Goal: Task Accomplishment & Management: Use online tool/utility

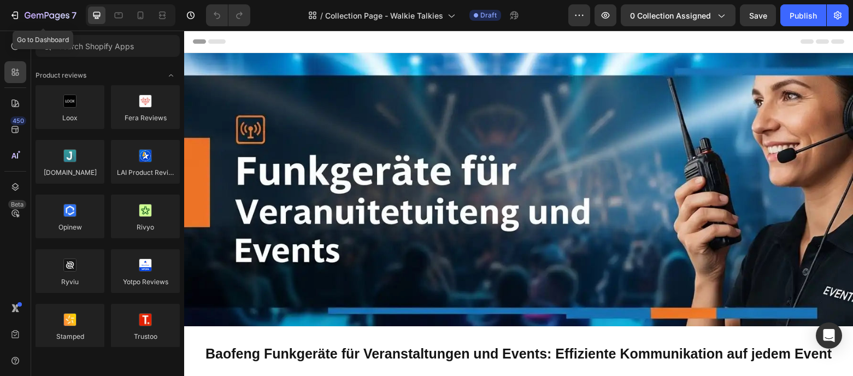
scroll to position [171, 0]
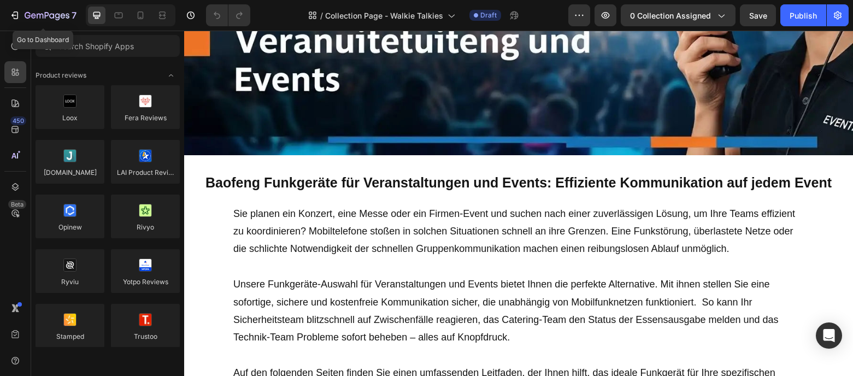
click at [21, 16] on div "7" at bounding box center [42, 15] width 67 height 13
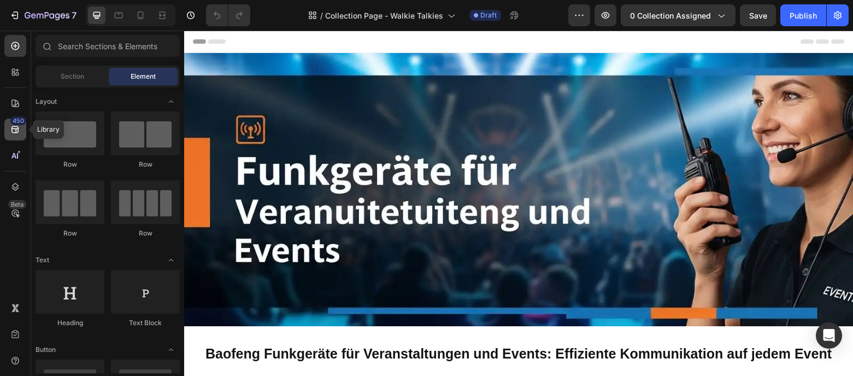
click at [17, 133] on icon at bounding box center [15, 129] width 11 height 11
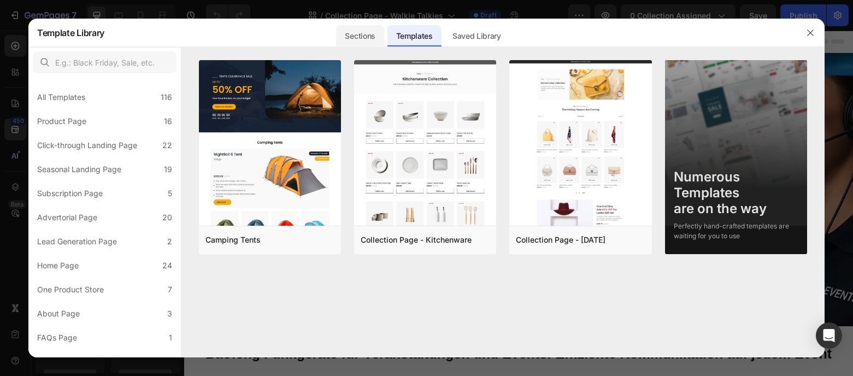
click at [363, 34] on div "Sections" at bounding box center [360, 36] width 48 height 22
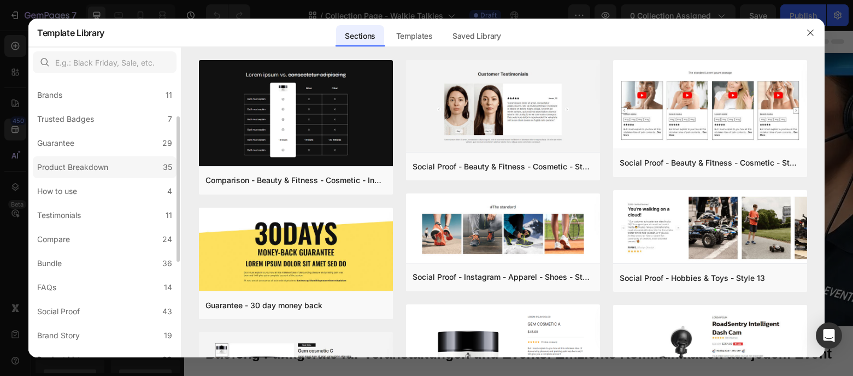
scroll to position [256, 0]
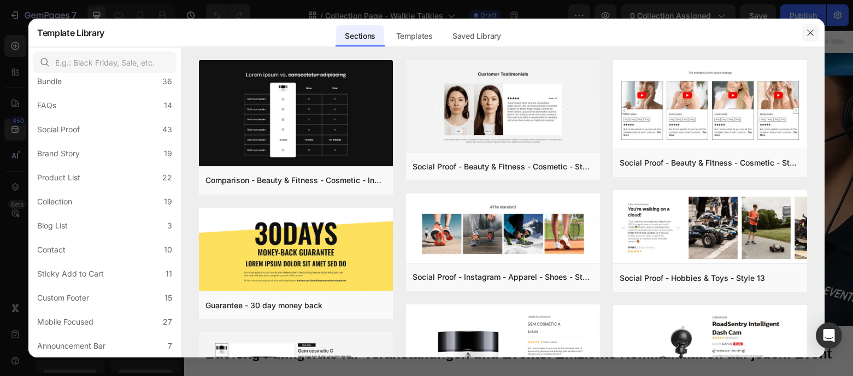
click at [809, 35] on icon "button" at bounding box center [810, 32] width 9 height 9
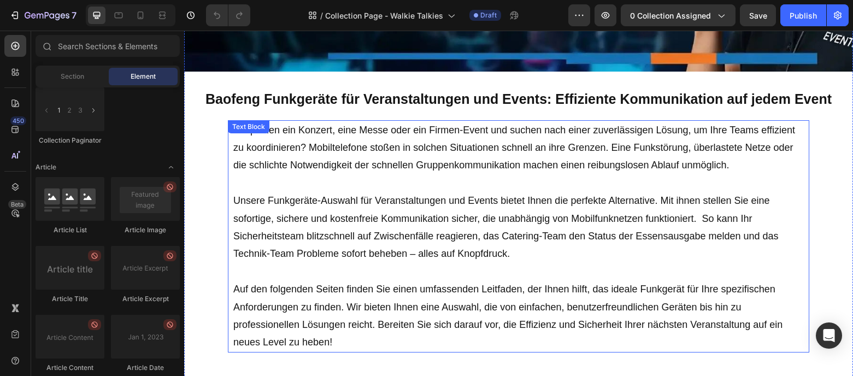
scroll to position [243, 0]
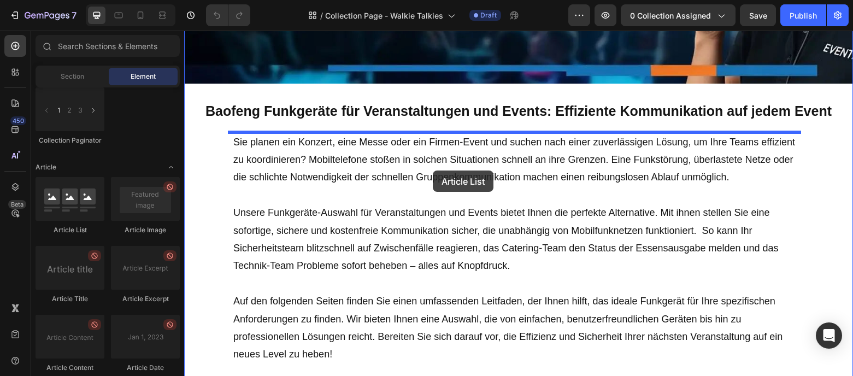
drag, startPoint x: 259, startPoint y: 240, endPoint x: 433, endPoint y: 171, distance: 187.7
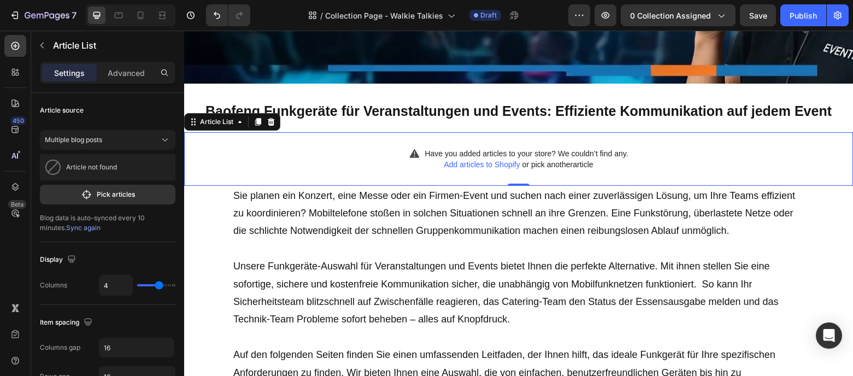
click at [480, 168] on span "Add articles to Shopify" at bounding box center [482, 164] width 76 height 9
click at [270, 124] on icon at bounding box center [271, 122] width 9 height 9
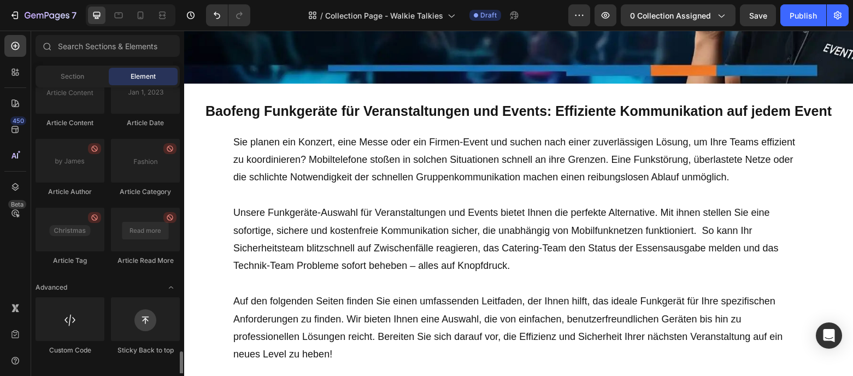
scroll to position [3190, 0]
click at [104, 206] on div "Article Category" at bounding box center [70, 235] width 69 height 58
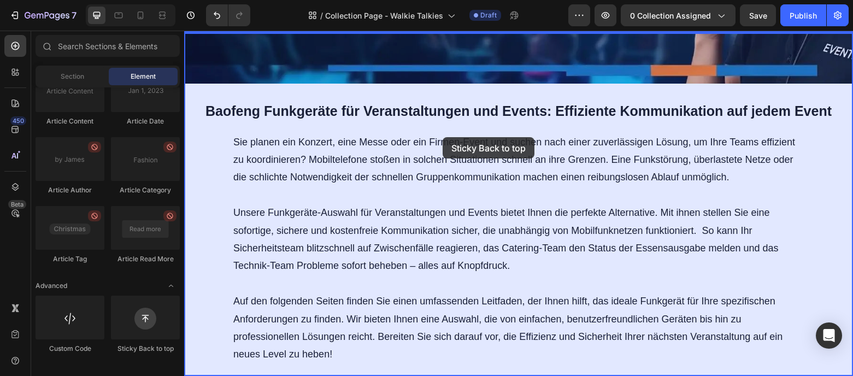
drag, startPoint x: 332, startPoint y: 354, endPoint x: 442, endPoint y: 138, distance: 243.0
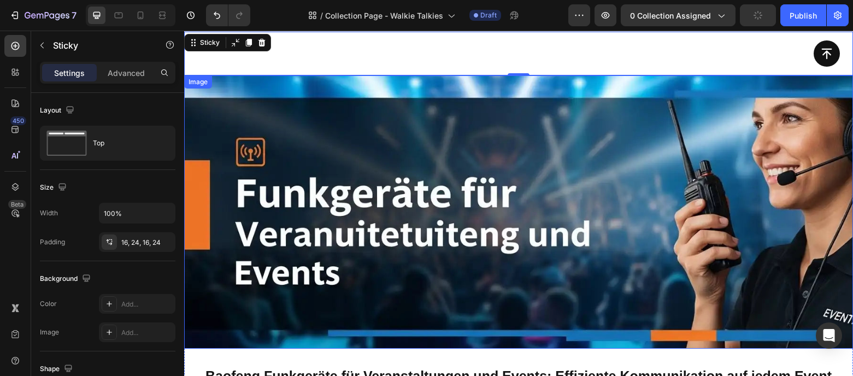
scroll to position [0, 0]
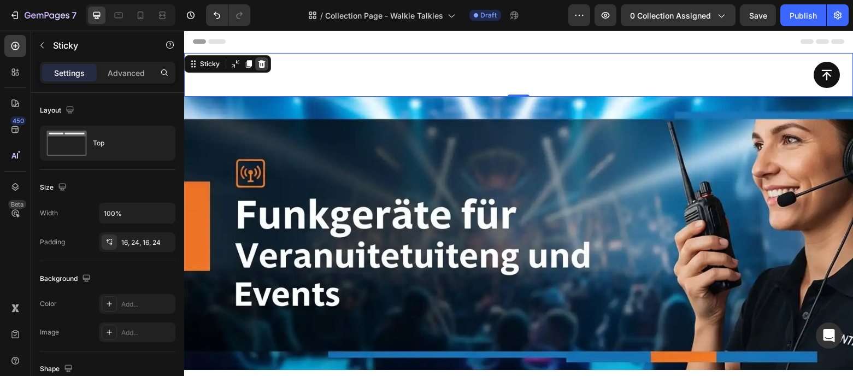
click at [267, 66] on div at bounding box center [261, 63] width 13 height 13
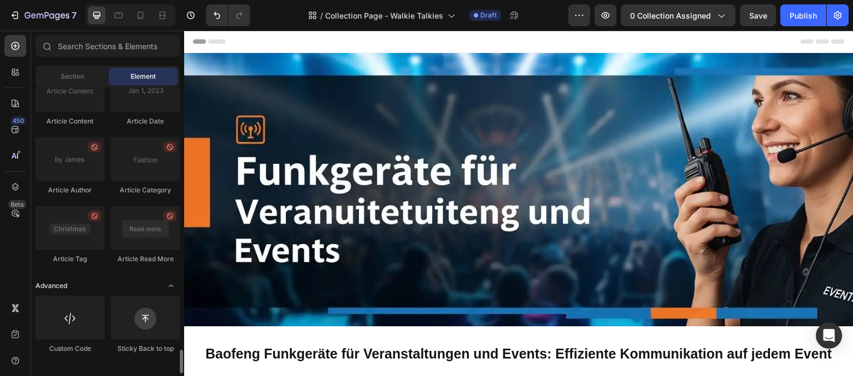
click at [168, 290] on icon "Toggle open" at bounding box center [171, 285] width 9 height 9
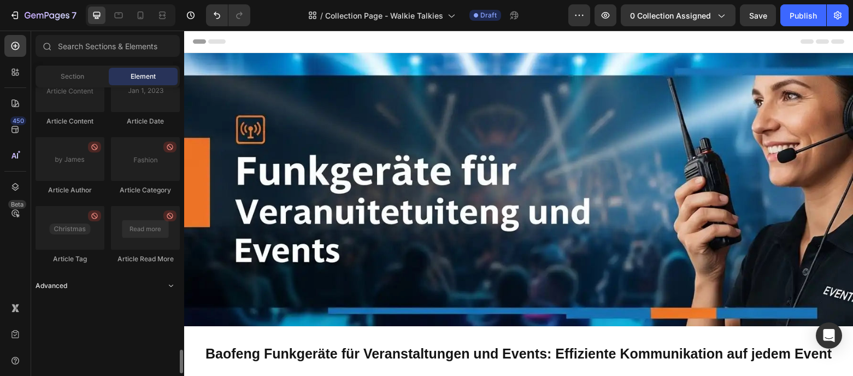
click at [168, 290] on icon "Toggle open" at bounding box center [171, 285] width 9 height 9
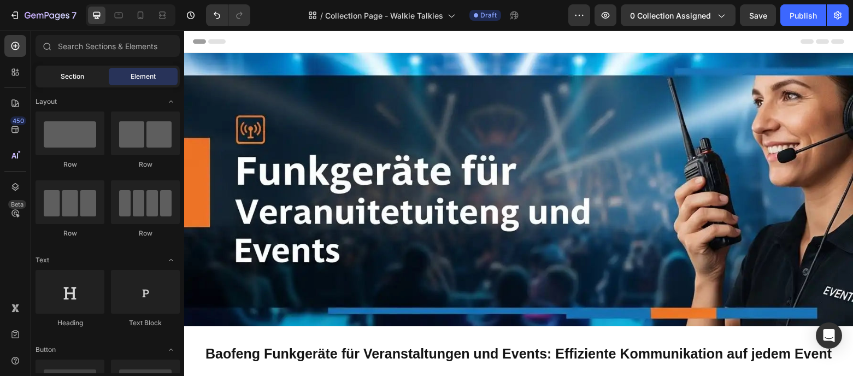
click at [80, 83] on div "Section" at bounding box center [72, 76] width 69 height 17
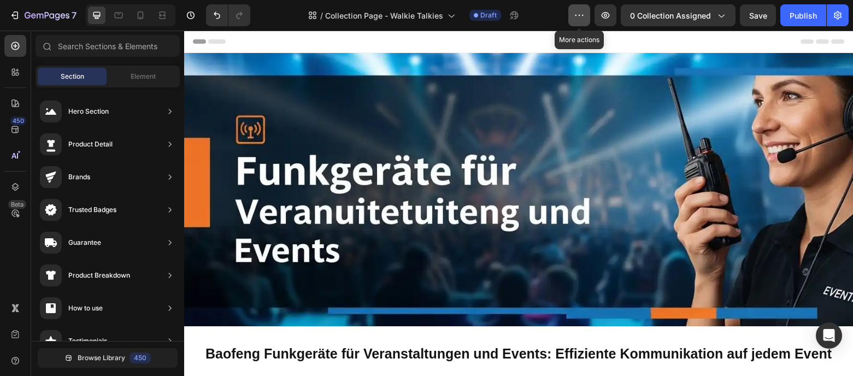
click at [578, 20] on icon "button" at bounding box center [579, 15] width 11 height 11
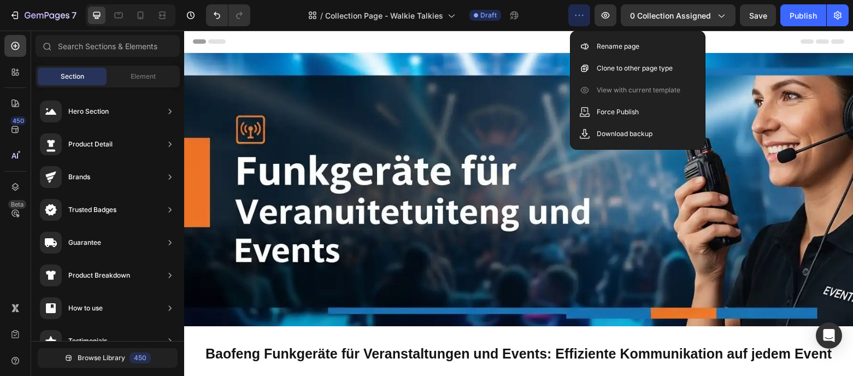
click at [539, 23] on div "/ Collection Page - Walkie Talkies Draft" at bounding box center [413, 15] width 309 height 22
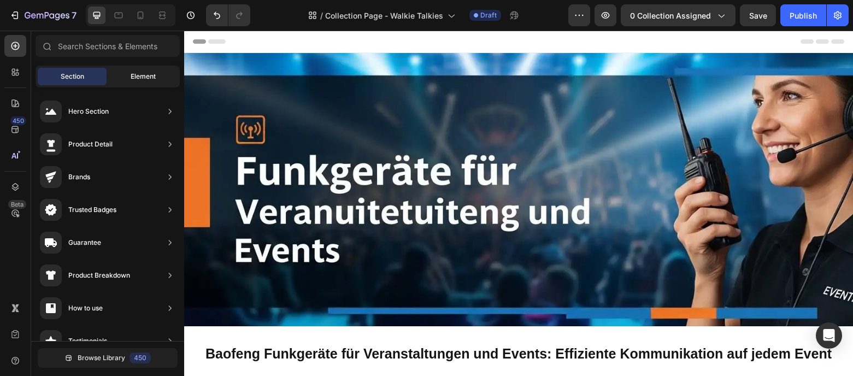
click at [151, 77] on span "Element" at bounding box center [143, 77] width 25 height 10
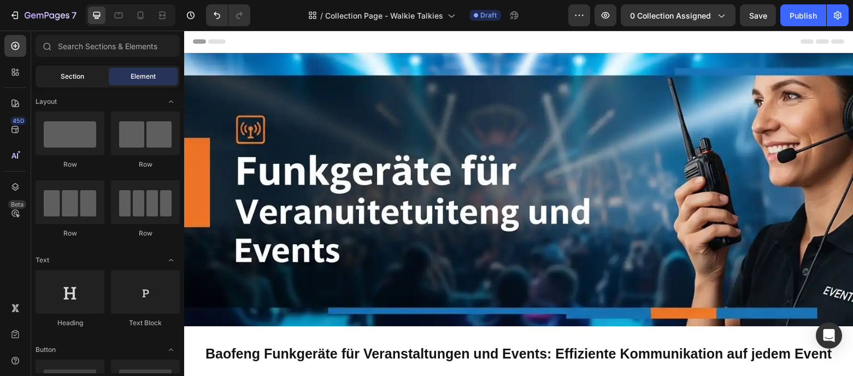
click at [71, 78] on span "Section" at bounding box center [73, 77] width 24 height 10
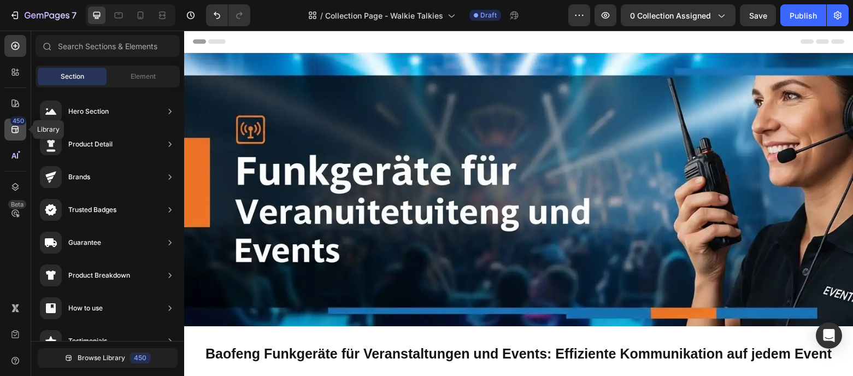
click at [13, 130] on icon at bounding box center [15, 129] width 11 height 11
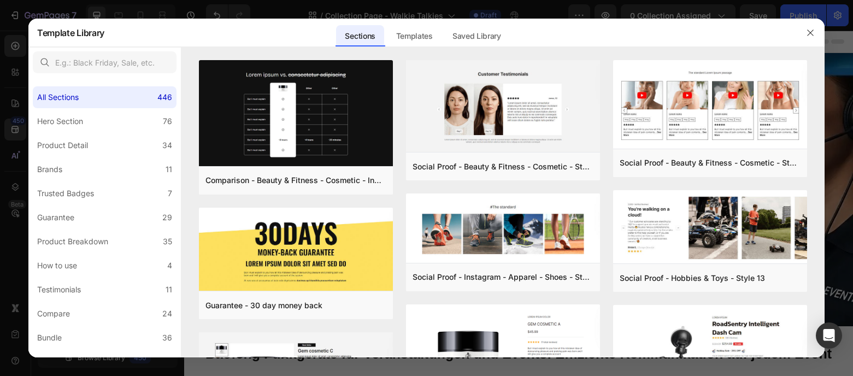
click at [185, 33] on div "Sections Templates Existing pages Saved Library Templates Saved Library" at bounding box center [422, 33] width 637 height 28
drag, startPoint x: 185, startPoint y: 33, endPoint x: 379, endPoint y: 14, distance: 195.0
click at [186, 33] on div "Sections Templates Existing pages Saved Library Templates Saved Library" at bounding box center [422, 33] width 637 height 28
click at [809, 33] on icon "button" at bounding box center [810, 33] width 6 height 6
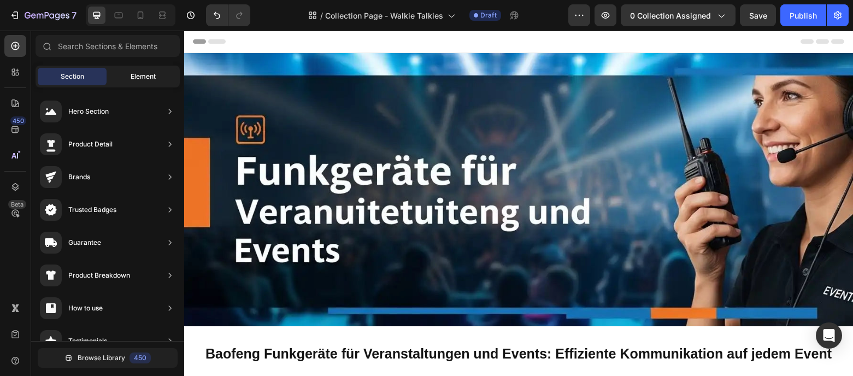
click at [146, 80] on span "Element" at bounding box center [143, 77] width 25 height 10
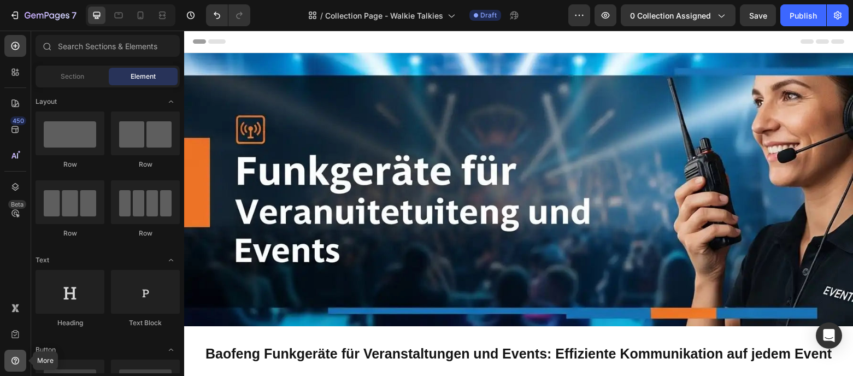
click at [20, 352] on div at bounding box center [15, 361] width 22 height 22
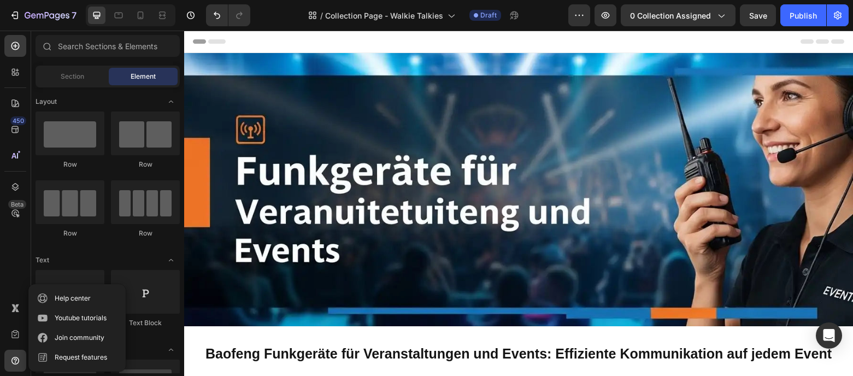
click at [20, 266] on div "450 Beta" at bounding box center [15, 166] width 22 height 262
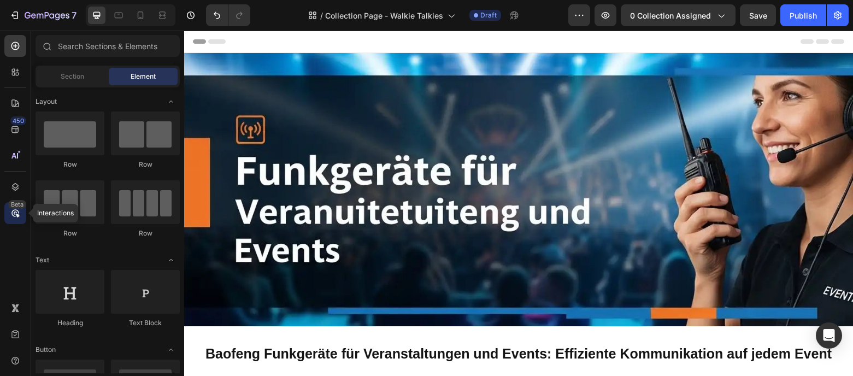
click at [20, 212] on icon at bounding box center [15, 213] width 11 height 11
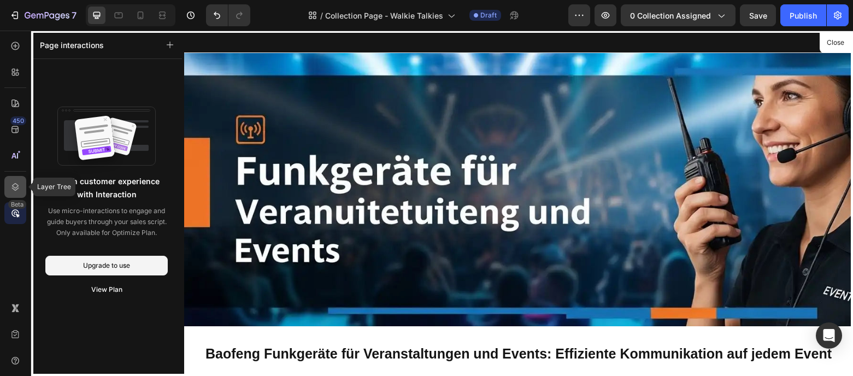
click at [17, 187] on icon at bounding box center [15, 186] width 11 height 11
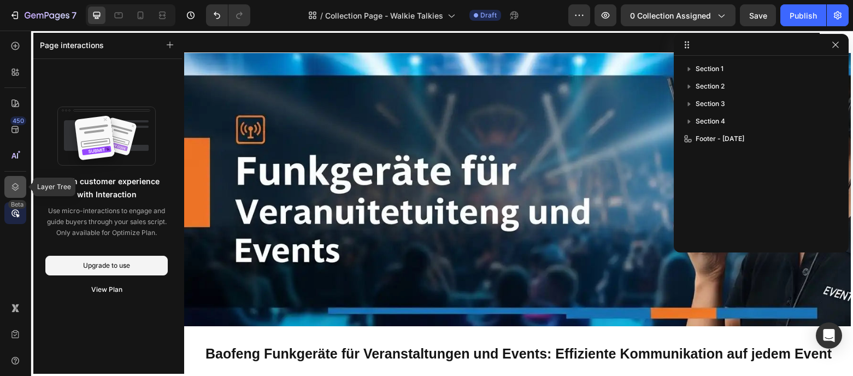
click at [17, 187] on icon at bounding box center [15, 186] width 11 height 11
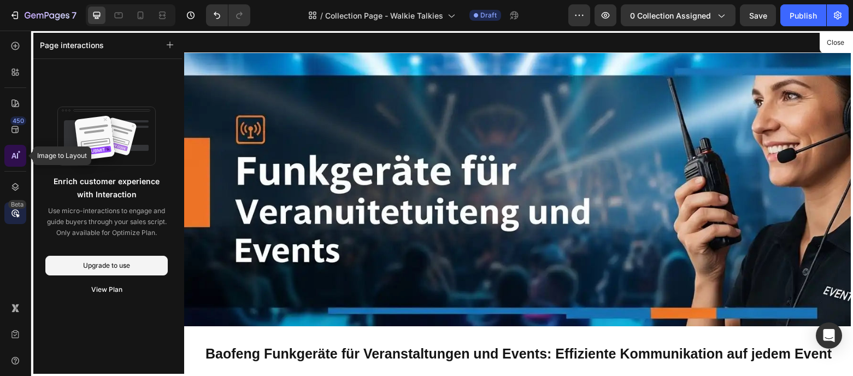
click at [16, 163] on div at bounding box center [15, 156] width 22 height 22
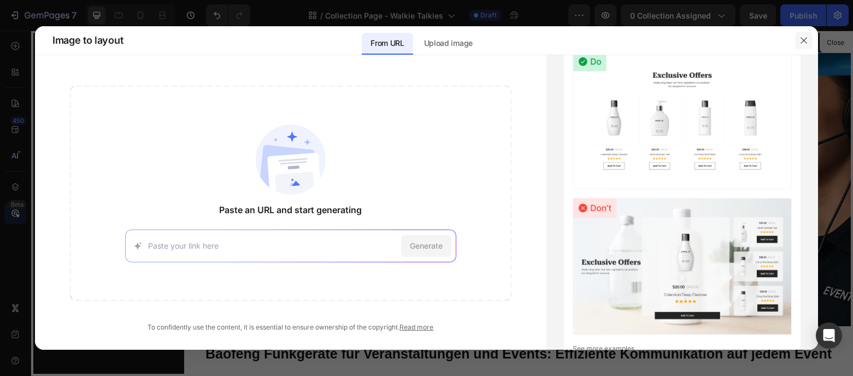
click at [803, 42] on icon "button" at bounding box center [804, 40] width 9 height 9
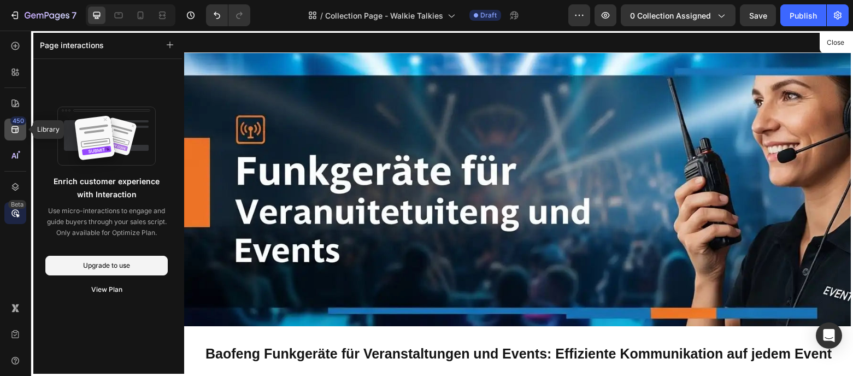
click at [14, 129] on icon at bounding box center [14, 129] width 7 height 7
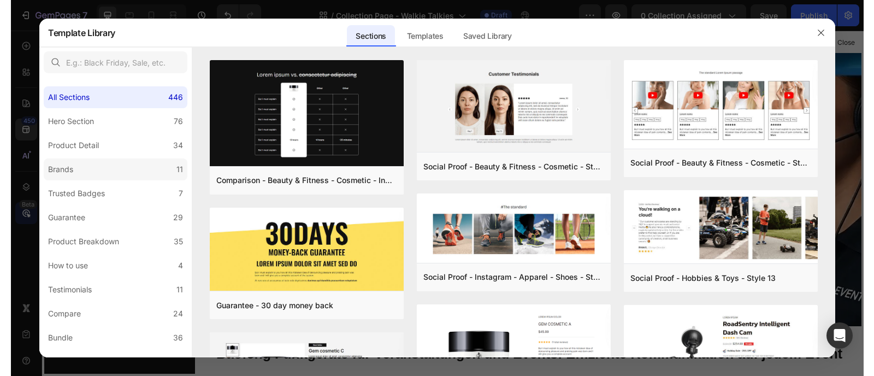
scroll to position [256, 0]
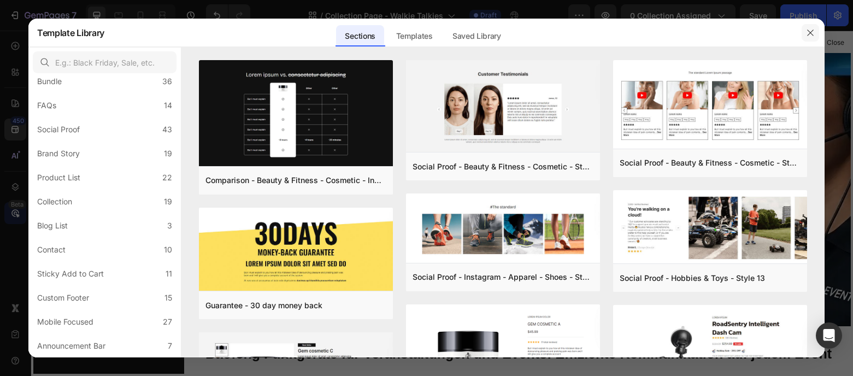
click at [813, 29] on icon "button" at bounding box center [810, 32] width 9 height 9
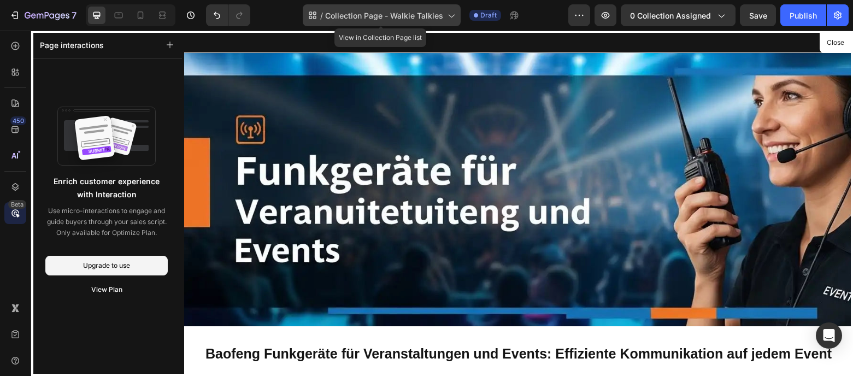
click at [450, 17] on icon at bounding box center [450, 15] width 11 height 11
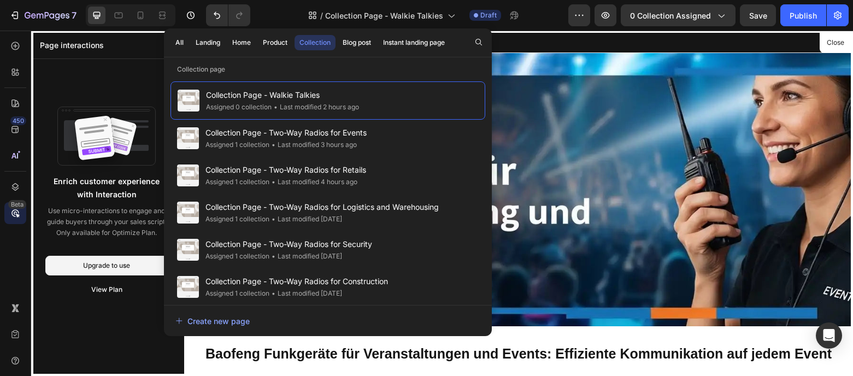
click at [536, 16] on div "/ Collection Page - Walkie Talkies Draft" at bounding box center [413, 15] width 309 height 22
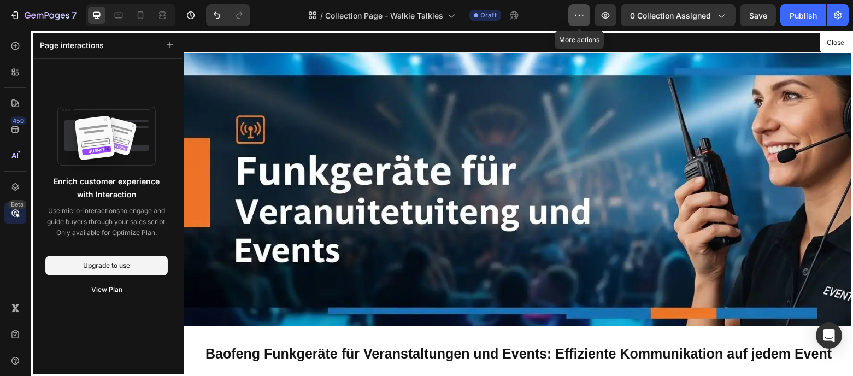
click at [583, 19] on icon "button" at bounding box center [579, 15] width 11 height 11
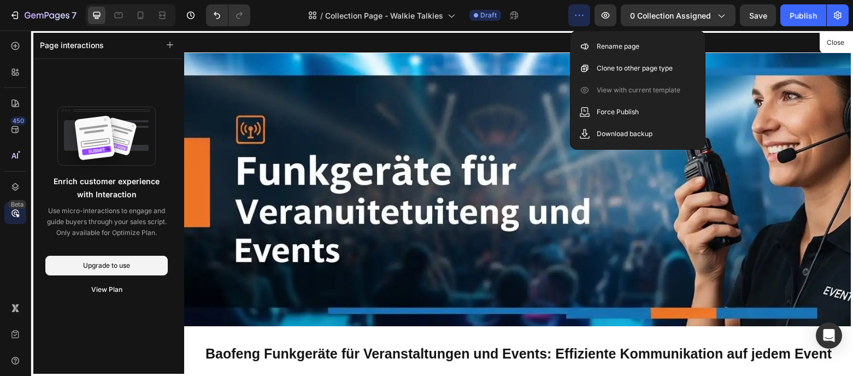
click at [557, 19] on div "/ Collection Page - Walkie Talkies Draft" at bounding box center [413, 15] width 309 height 22
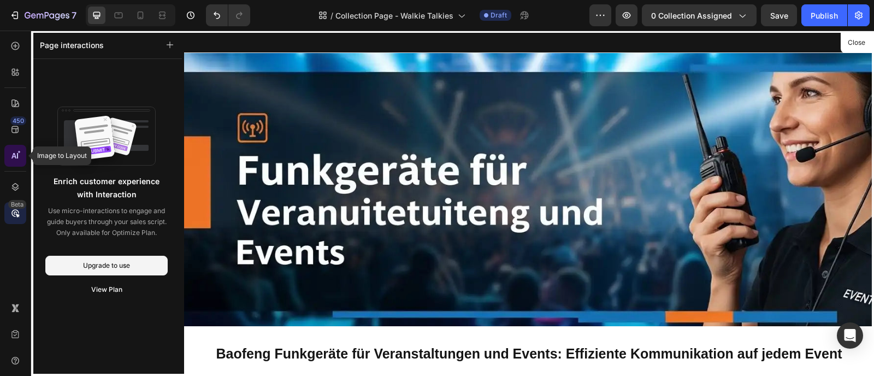
click at [20, 158] on icon at bounding box center [15, 155] width 11 height 11
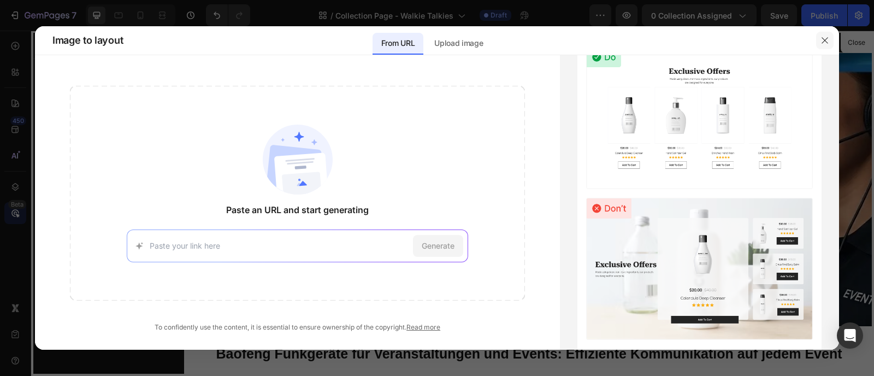
click at [821, 39] on icon "button" at bounding box center [825, 40] width 9 height 9
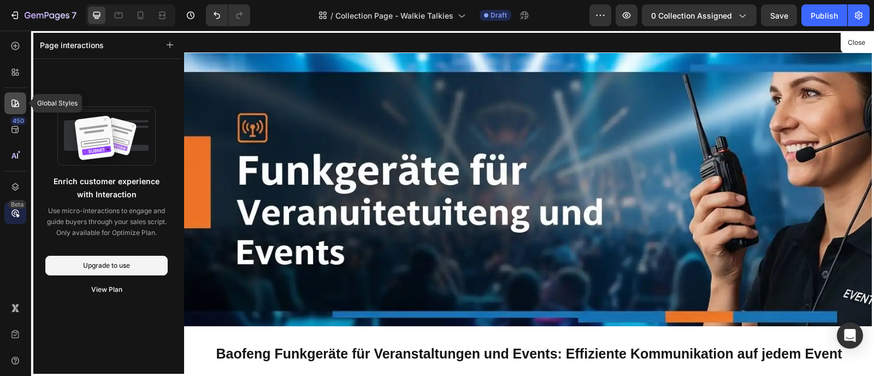
click at [19, 109] on div at bounding box center [15, 103] width 22 height 22
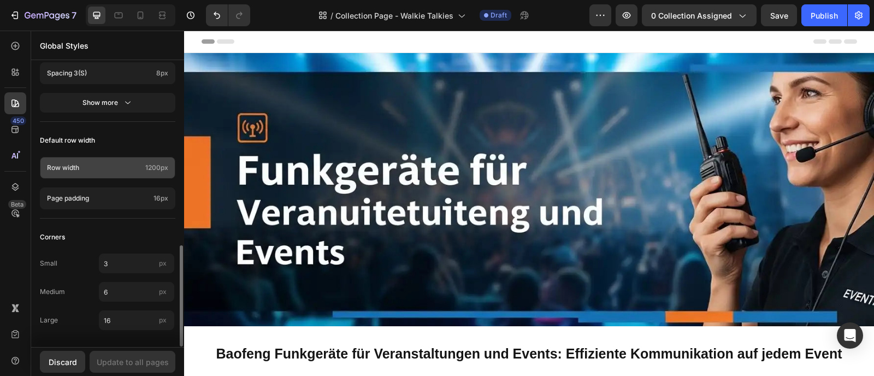
scroll to position [516, 0]
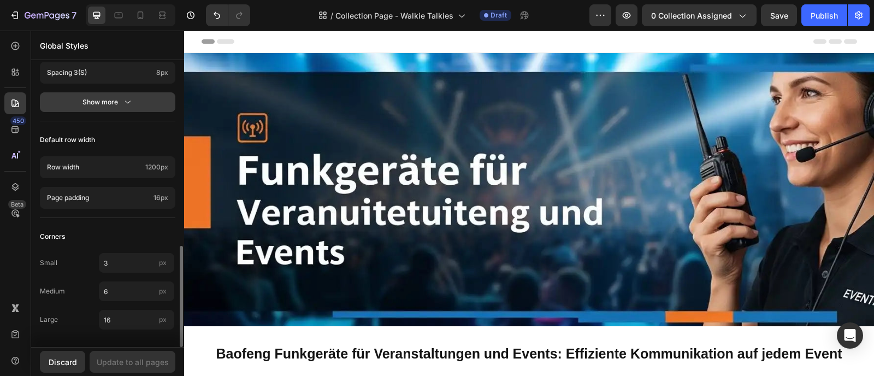
click at [124, 108] on button "Show more" at bounding box center [108, 102] width 136 height 20
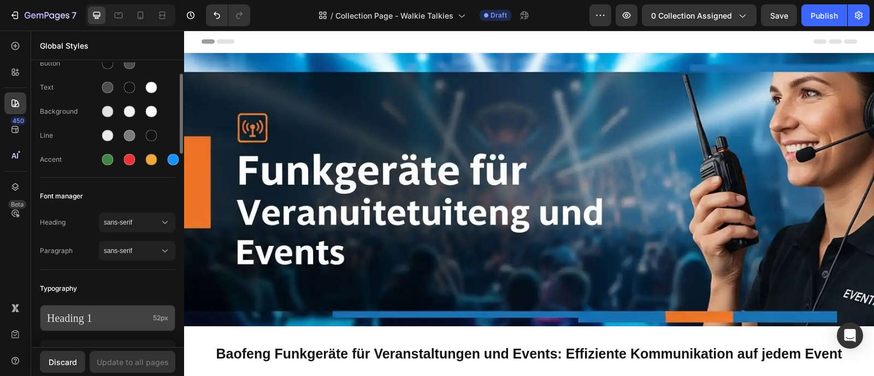
scroll to position [0, 0]
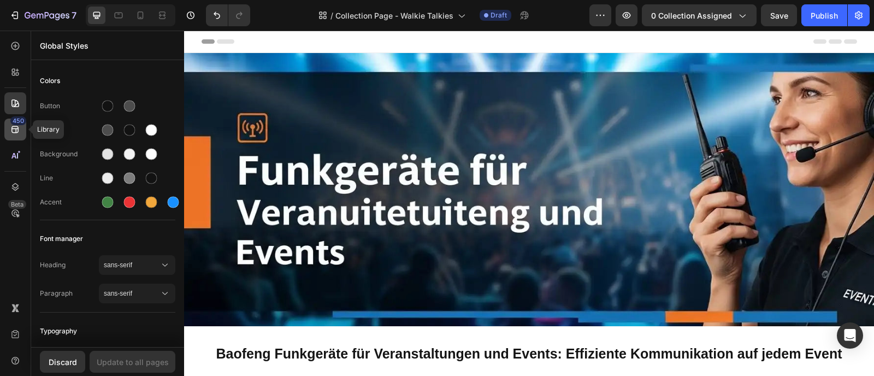
click at [20, 131] on icon at bounding box center [15, 129] width 11 height 11
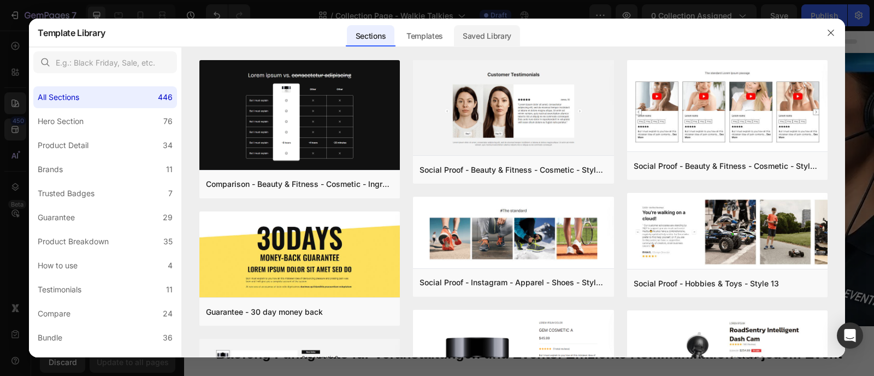
click at [483, 39] on div "Saved Library" at bounding box center [487, 36] width 66 height 22
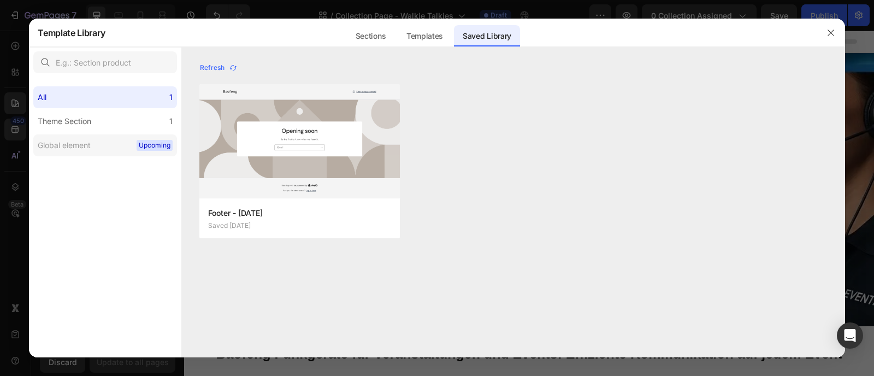
click at [110, 136] on label "Global element Upcoming" at bounding box center [105, 145] width 144 height 22
click at [101, 143] on label "Global element Upcoming" at bounding box center [105, 145] width 144 height 22
click at [143, 143] on span "Upcoming" at bounding box center [155, 145] width 36 height 11
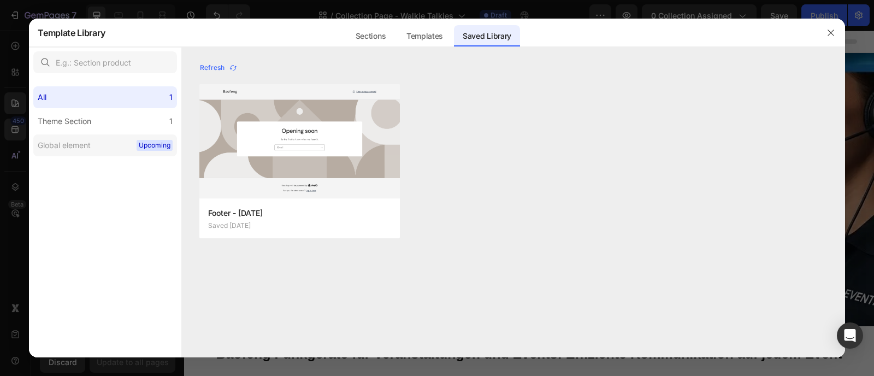
click at [143, 143] on span "Upcoming" at bounding box center [155, 145] width 36 height 11
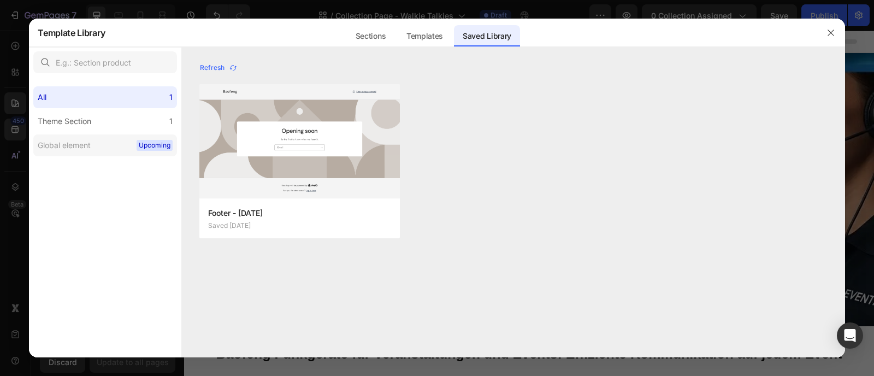
click at [143, 143] on span "Upcoming" at bounding box center [155, 145] width 36 height 11
click at [425, 41] on div "Templates" at bounding box center [425, 36] width 54 height 22
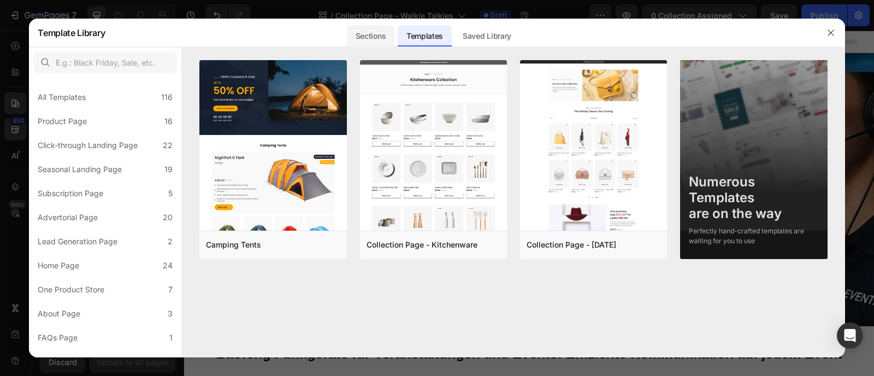
click at [381, 39] on div "Sections" at bounding box center [371, 36] width 48 height 22
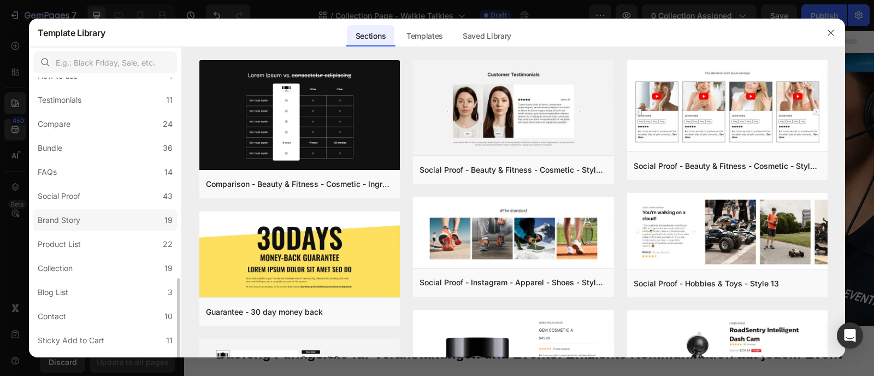
scroll to position [256, 0]
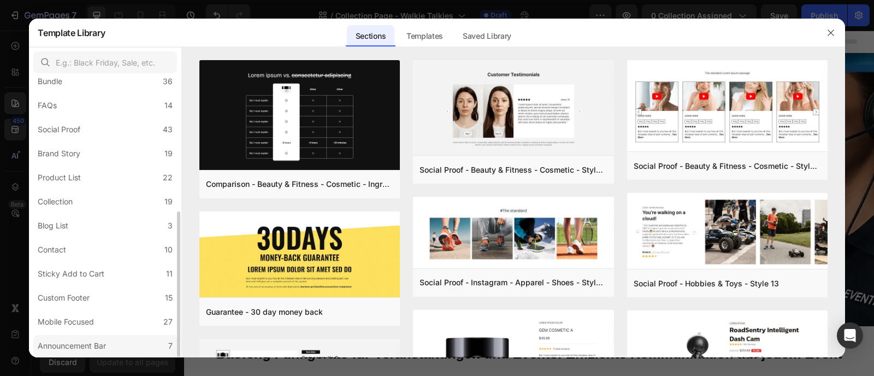
click at [96, 339] on div "Announcement Bar" at bounding box center [72, 345] width 68 height 13
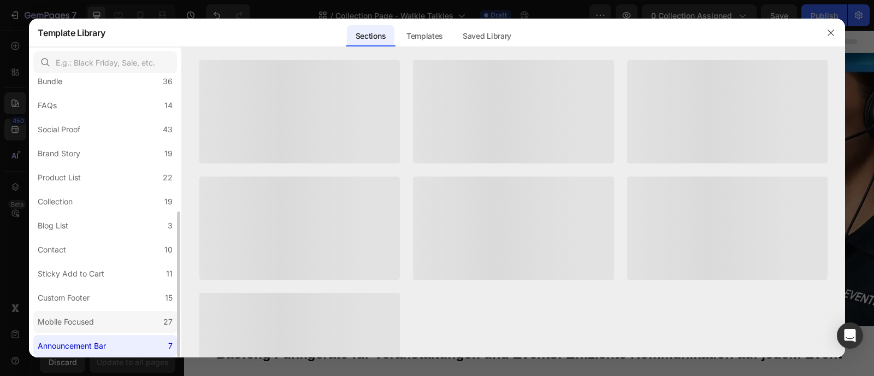
click at [97, 327] on div "Mobile Focused" at bounding box center [68, 321] width 61 height 13
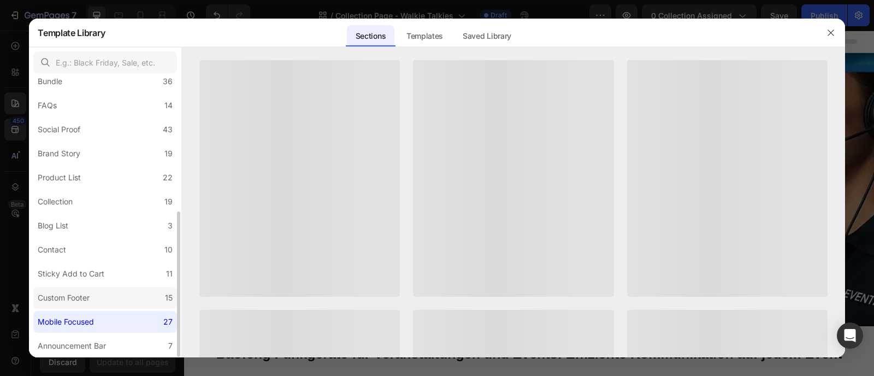
click at [105, 304] on label "Custom Footer 15" at bounding box center [105, 298] width 144 height 22
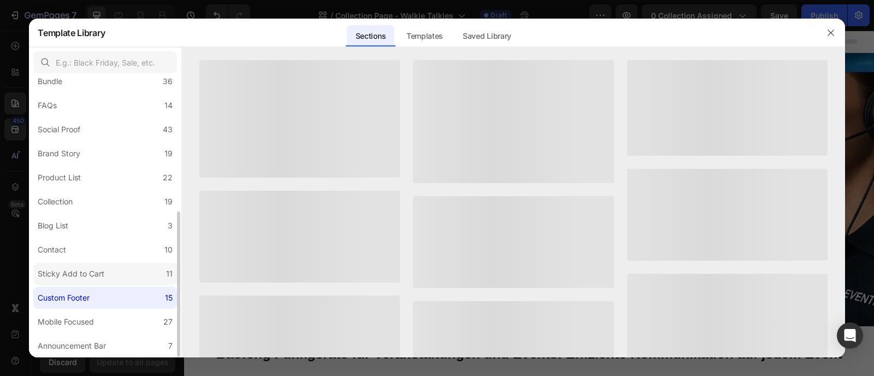
click at [109, 269] on label "Sticky Add to Cart 11" at bounding box center [105, 274] width 144 height 22
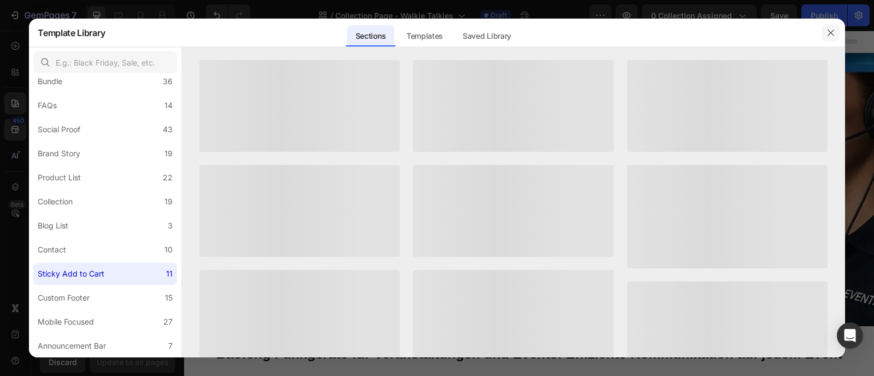
click at [832, 34] on icon "button" at bounding box center [831, 32] width 9 height 9
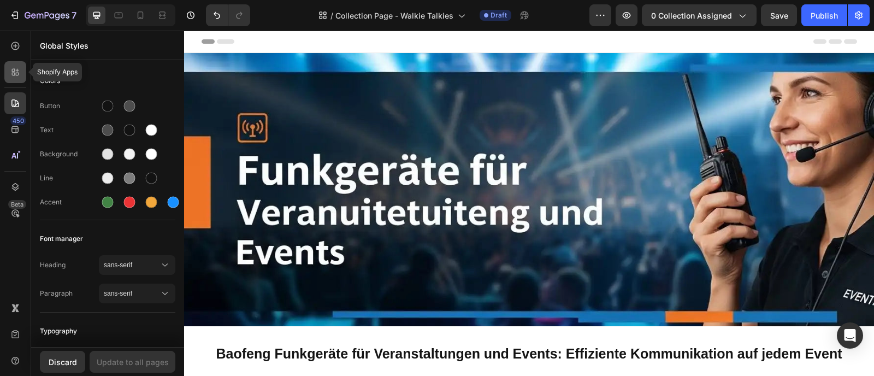
click at [10, 81] on div at bounding box center [15, 72] width 22 height 22
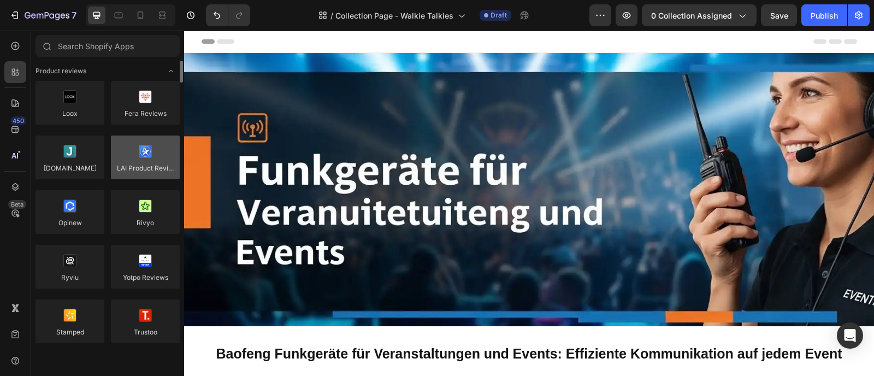
scroll to position [0, 0]
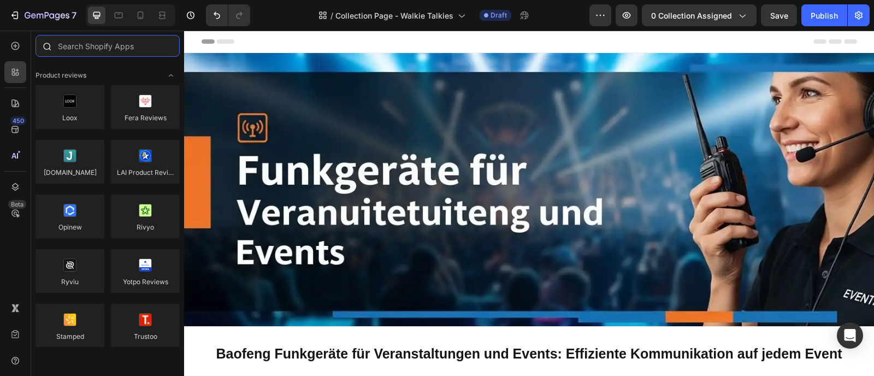
click at [148, 48] on input "text" at bounding box center [108, 46] width 144 height 22
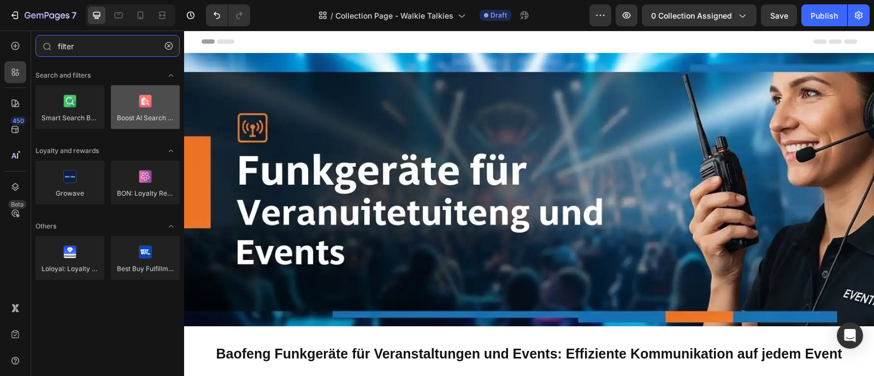
type input "filter"
click at [151, 109] on div at bounding box center [145, 107] width 69 height 44
click at [142, 115] on div at bounding box center [145, 107] width 69 height 44
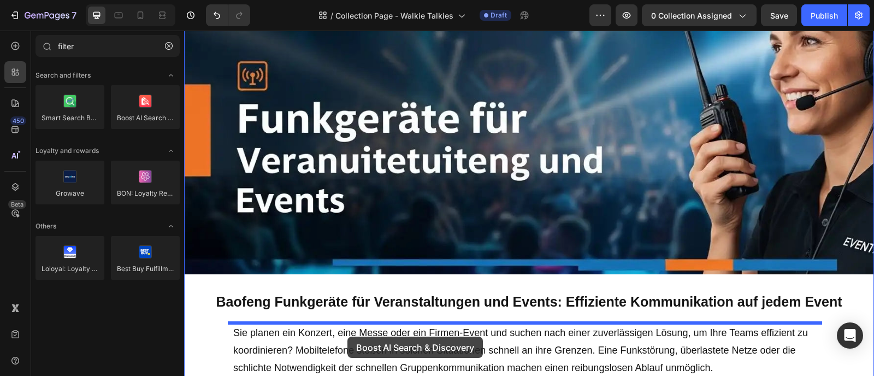
scroll to position [57, 0]
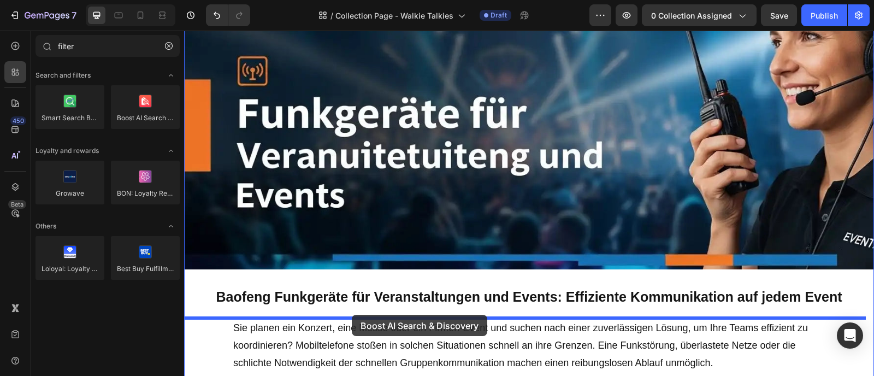
drag, startPoint x: 330, startPoint y: 139, endPoint x: 352, endPoint y: 315, distance: 176.9
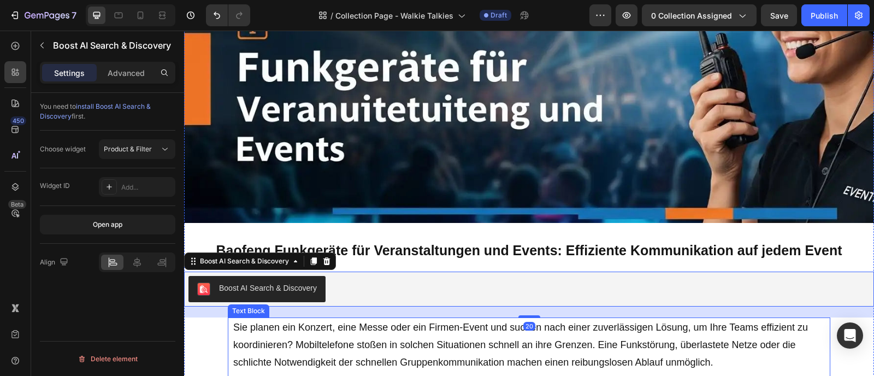
scroll to position [120, 0]
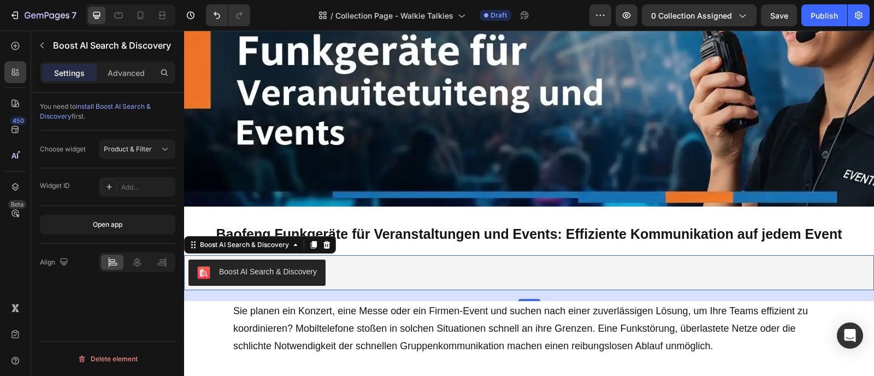
click at [298, 274] on div "Boost AI Search & Discovery" at bounding box center [268, 271] width 98 height 11
click at [125, 80] on div "Advanced" at bounding box center [126, 72] width 55 height 17
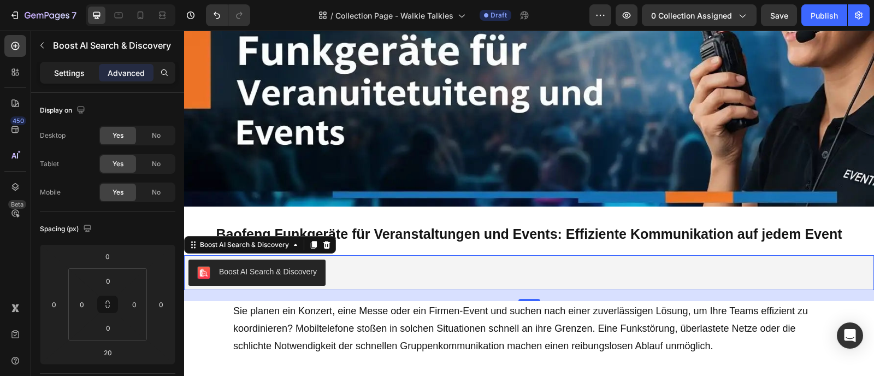
click at [61, 74] on p "Settings" at bounding box center [69, 72] width 31 height 11
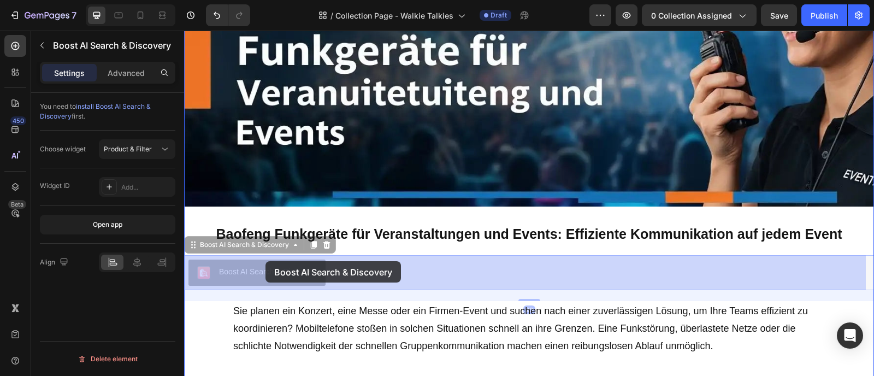
drag, startPoint x: 268, startPoint y: 275, endPoint x: 266, endPoint y: 261, distance: 13.8
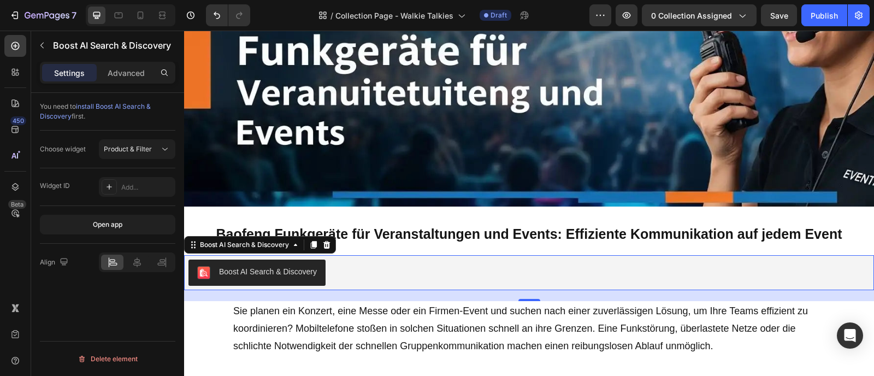
scroll to position [312, 0]
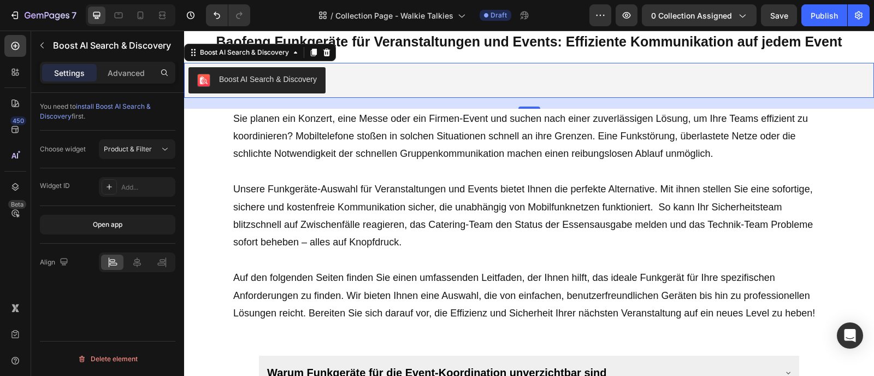
click at [278, 80] on div "Boost AI Search & Discovery" at bounding box center [268, 79] width 98 height 11
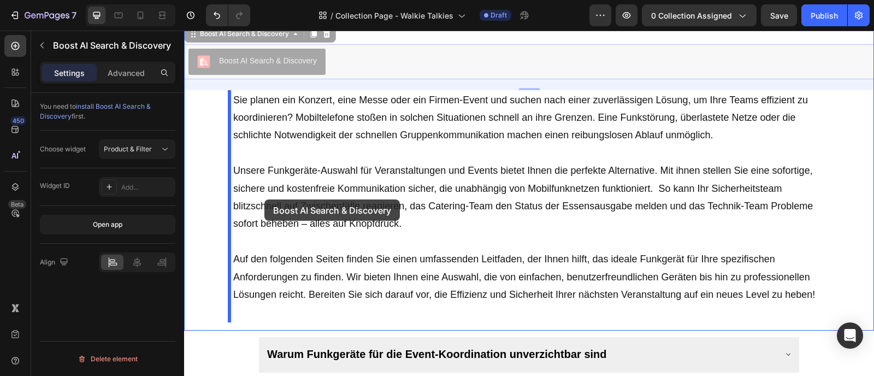
scroll to position [241, 0]
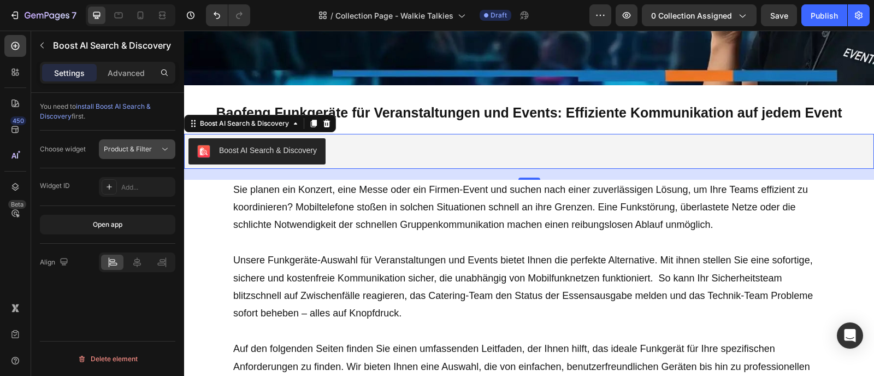
click at [166, 149] on icon at bounding box center [165, 149] width 11 height 11
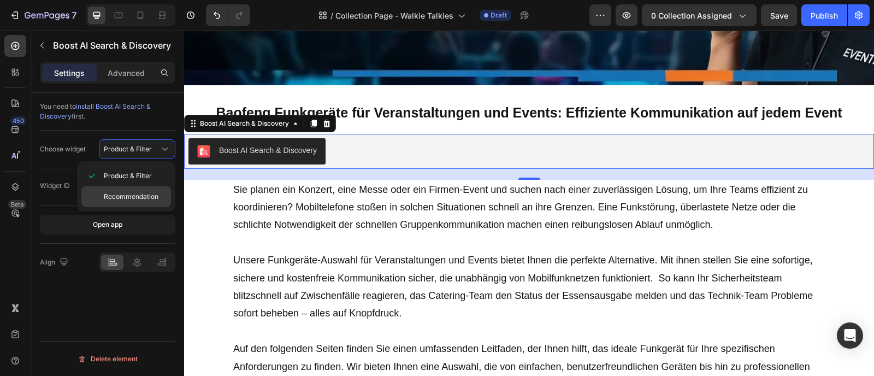
click at [153, 192] on span "Recommendation" at bounding box center [131, 197] width 55 height 10
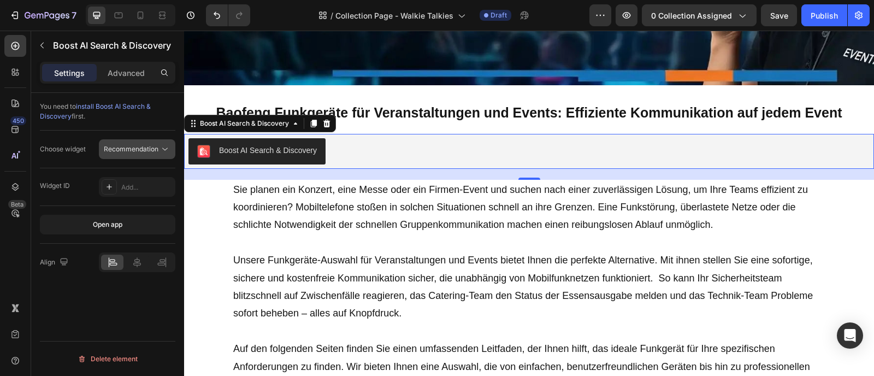
click at [167, 149] on icon at bounding box center [165, 149] width 11 height 11
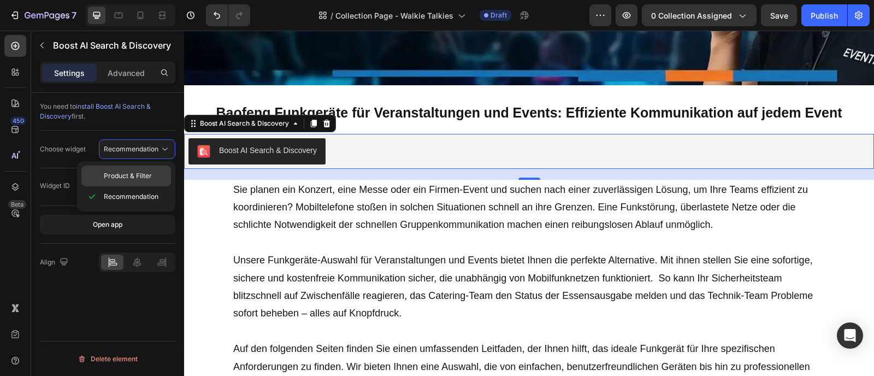
click at [132, 166] on div "Product & Filter" at bounding box center [126, 176] width 90 height 21
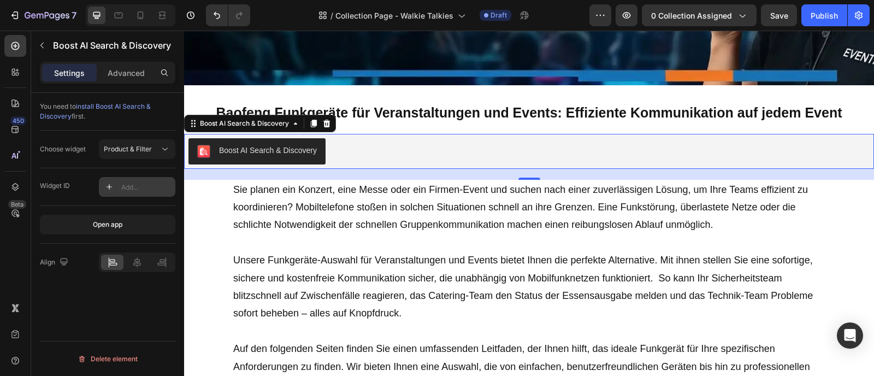
click at [128, 184] on div "Add..." at bounding box center [146, 188] width 51 height 10
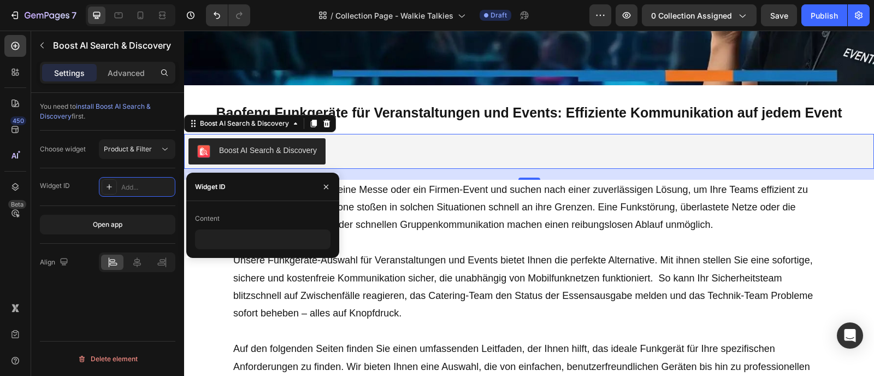
click at [357, 154] on div "Boost AI Search & Discovery" at bounding box center [530, 151] width 682 height 26
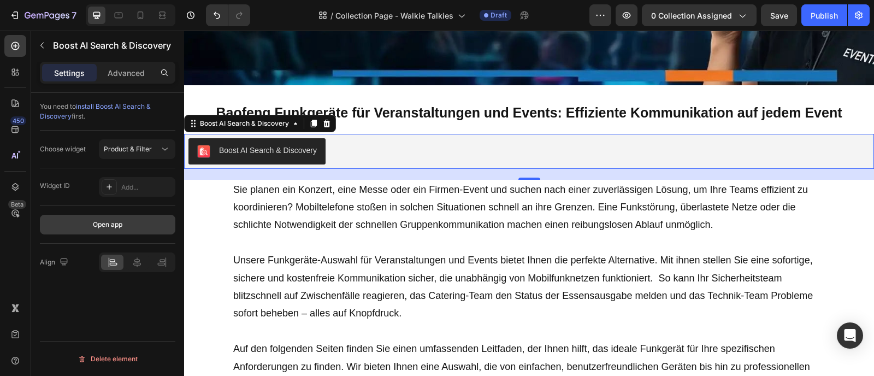
click at [128, 223] on button "Open app" at bounding box center [108, 225] width 136 height 20
click at [325, 125] on icon at bounding box center [327, 123] width 7 height 8
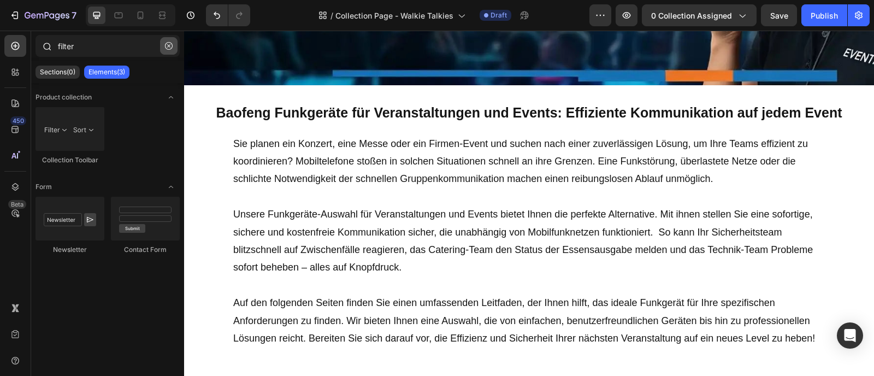
click at [169, 48] on icon "button" at bounding box center [169, 46] width 8 height 8
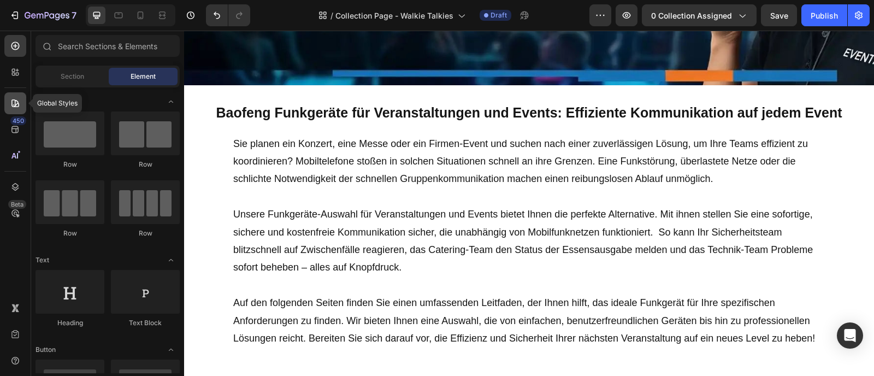
click at [20, 98] on icon at bounding box center [15, 103] width 11 height 11
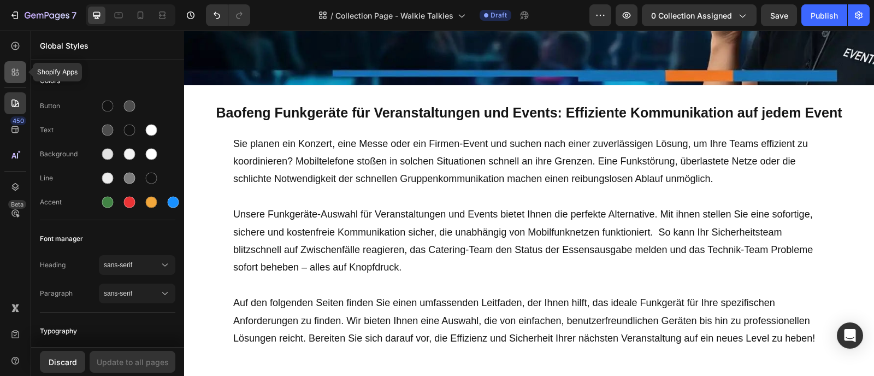
click at [18, 79] on div at bounding box center [15, 72] width 22 height 22
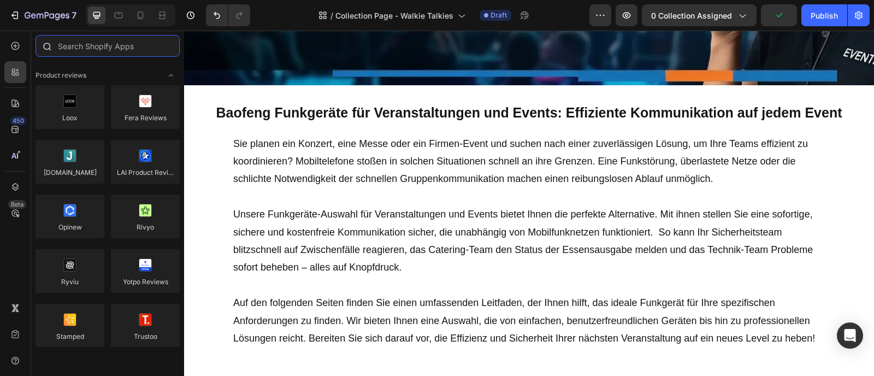
click at [131, 46] on input "text" at bounding box center [108, 46] width 144 height 22
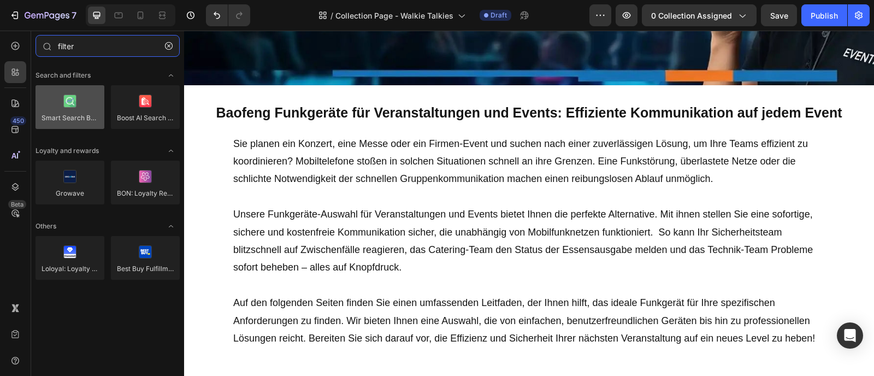
type input "filter"
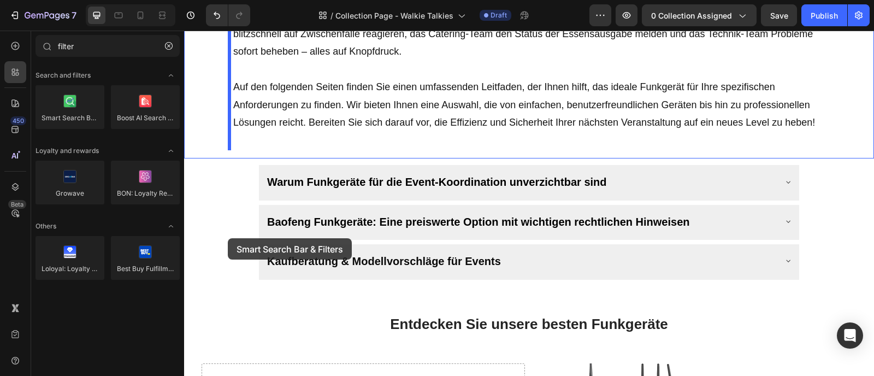
scroll to position [842, 0]
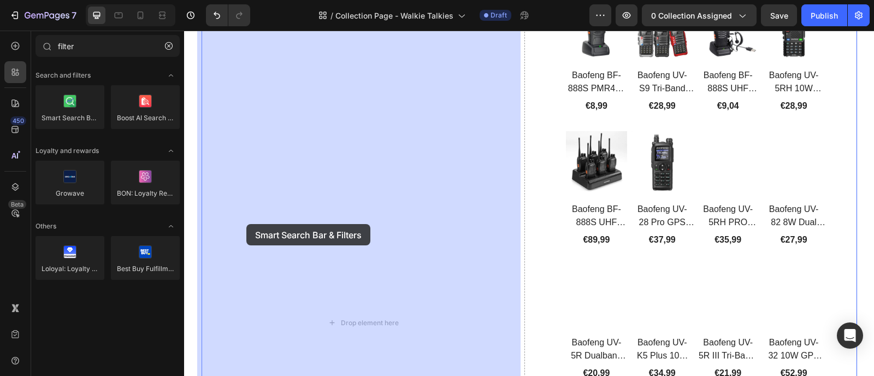
drag, startPoint x: 261, startPoint y: 138, endPoint x: 277, endPoint y: 227, distance: 90.5
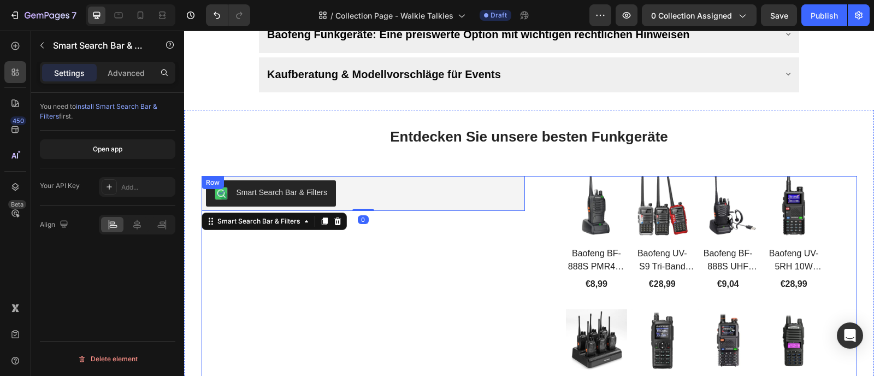
scroll to position [659, 0]
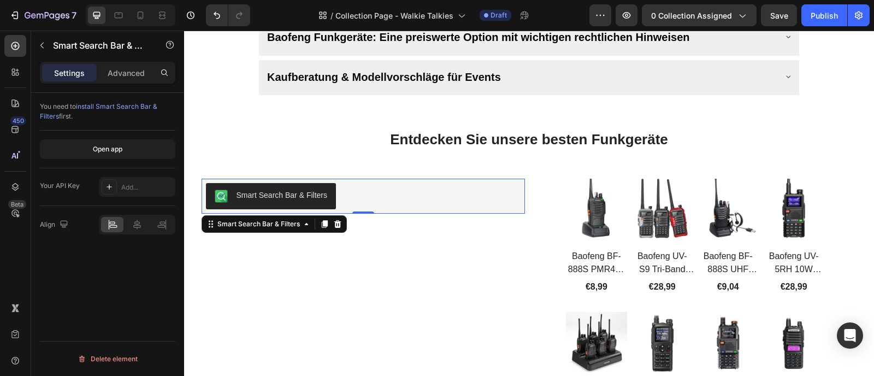
click at [314, 198] on div "Smart Search Bar & Filters" at bounding box center [282, 195] width 91 height 11
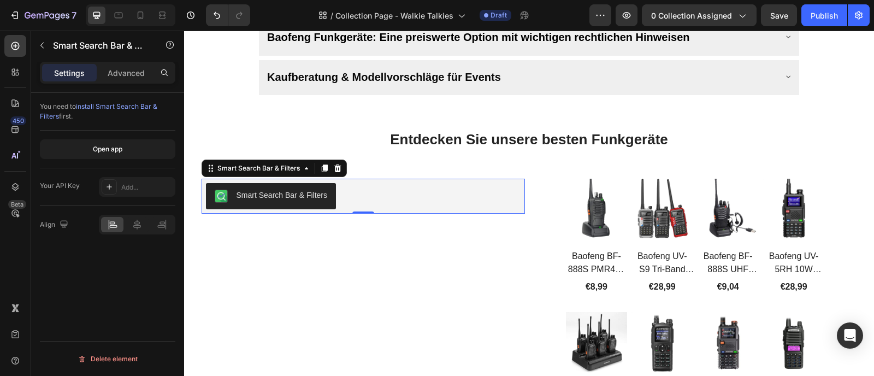
click at [314, 198] on div "Smart Search Bar & Filters" at bounding box center [282, 195] width 91 height 11
click at [304, 196] on div "Smart Search Bar & Filters" at bounding box center [282, 195] width 91 height 11
click at [145, 107] on span "install Smart Search Bar & Filters" at bounding box center [99, 111] width 118 height 18
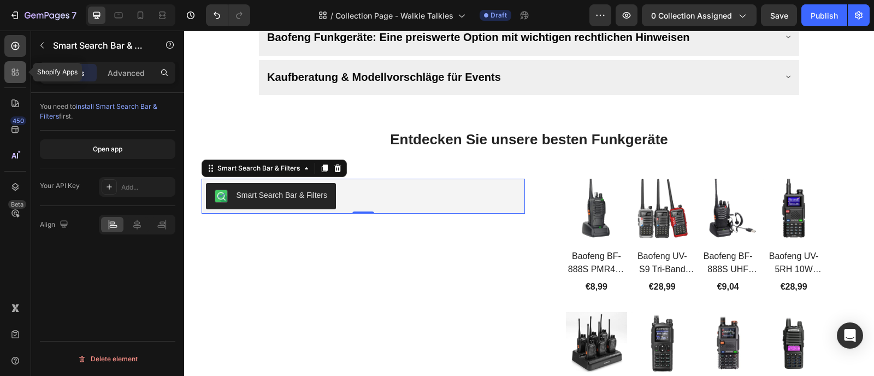
click at [14, 70] on icon at bounding box center [15, 72] width 11 height 11
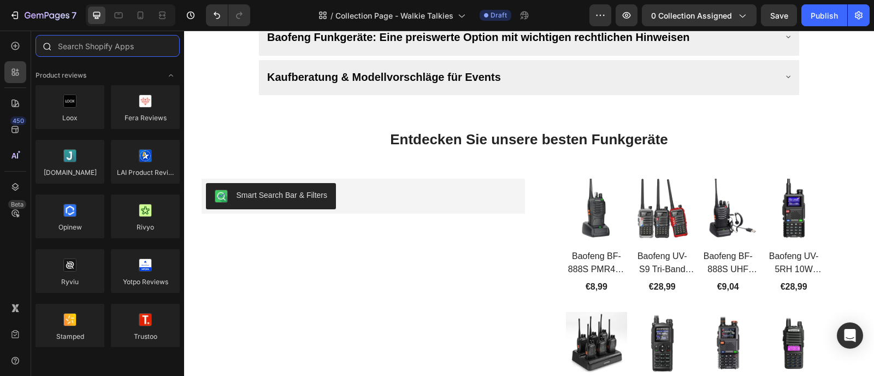
click at [98, 52] on input "text" at bounding box center [108, 46] width 144 height 22
paste input "Smart Product Filter & Search"
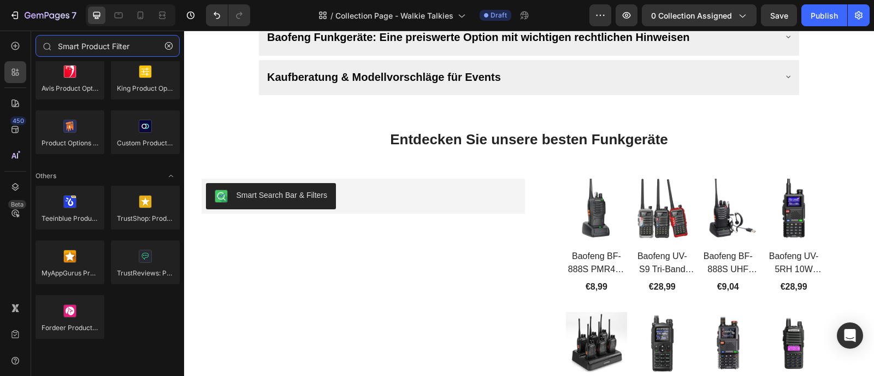
scroll to position [0, 0]
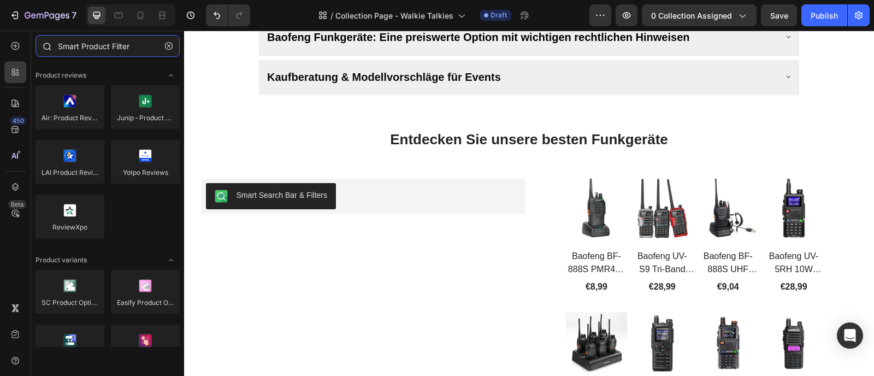
drag, startPoint x: 153, startPoint y: 46, endPoint x: 31, endPoint y: 39, distance: 122.6
click at [31, 39] on div "Smart Product Filter" at bounding box center [107, 48] width 153 height 26
type input "Smart Product Filter"
click at [166, 50] on button "button" at bounding box center [168, 45] width 17 height 17
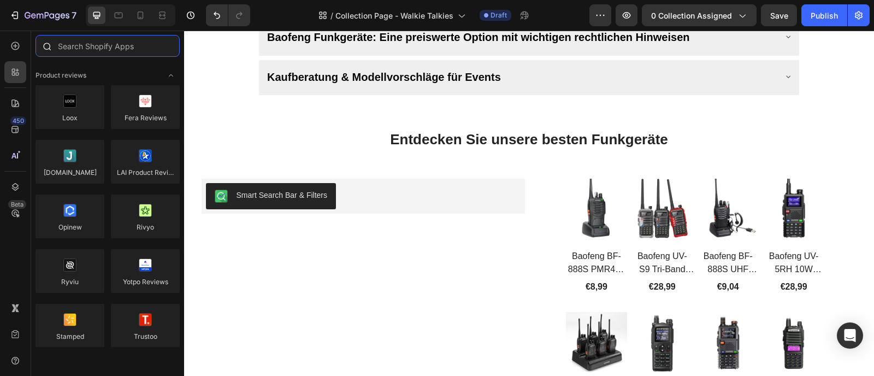
click at [142, 46] on input "text" at bounding box center [108, 46] width 144 height 22
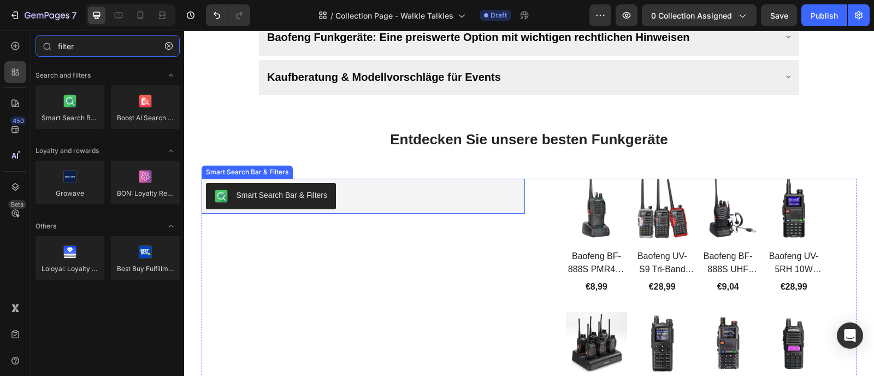
type input "filter"
click at [304, 201] on div "Smart Search Bar & Filters" at bounding box center [282, 195] width 91 height 11
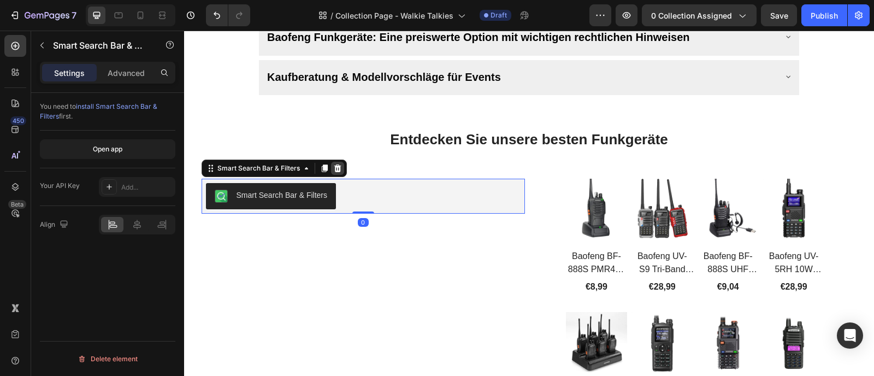
click at [334, 172] on icon at bounding box center [337, 169] width 7 height 8
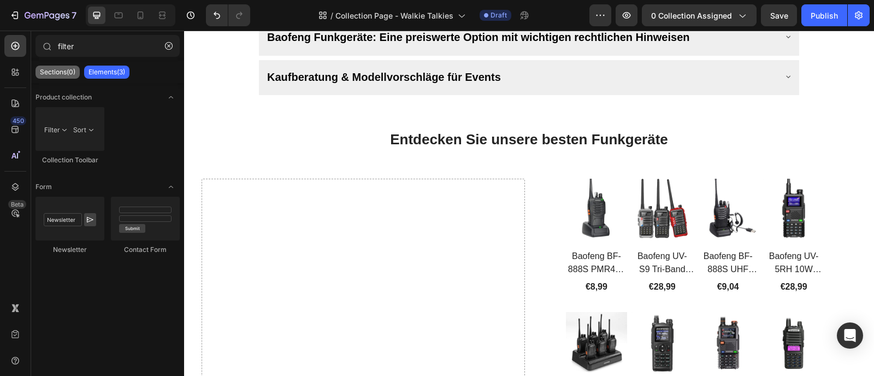
click at [50, 71] on p "Sections(0)" at bounding box center [58, 72] width 36 height 9
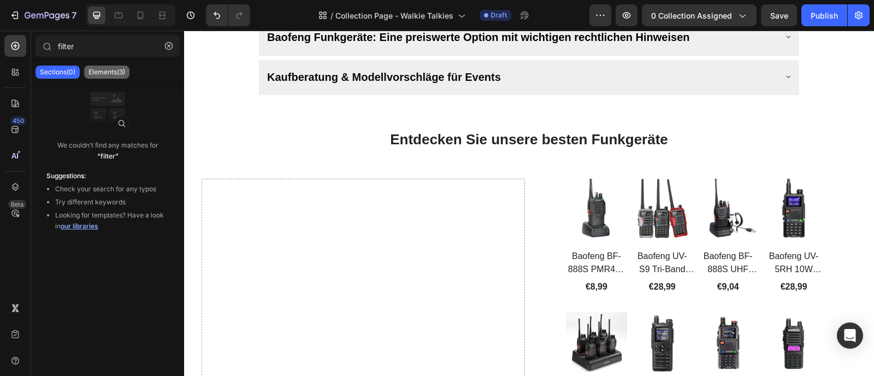
click at [87, 74] on div "Elements(3)" at bounding box center [106, 72] width 45 height 13
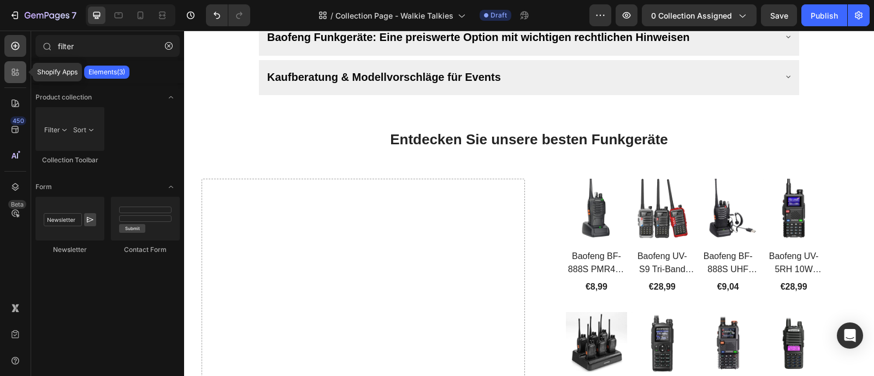
click at [12, 78] on div at bounding box center [15, 72] width 22 height 22
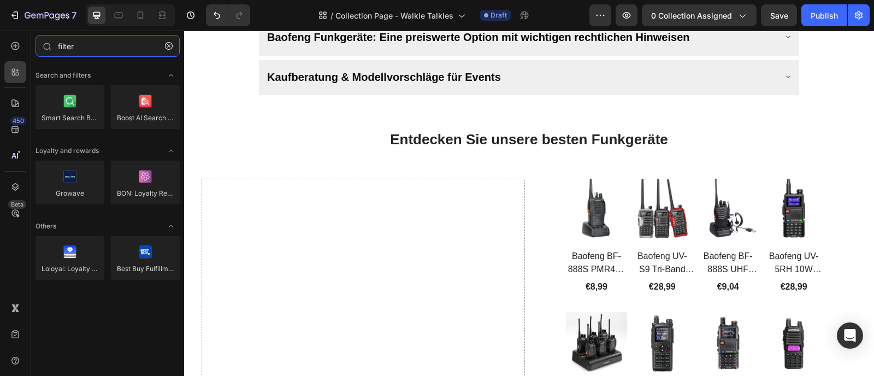
type input "filter"
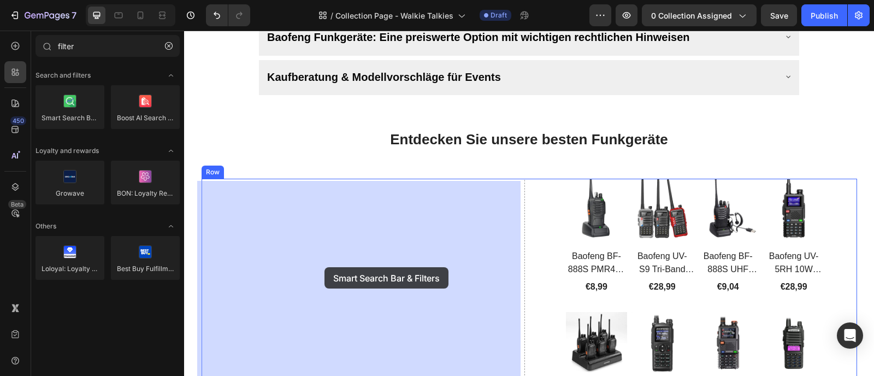
drag, startPoint x: 388, startPoint y: 203, endPoint x: 325, endPoint y: 267, distance: 90.4
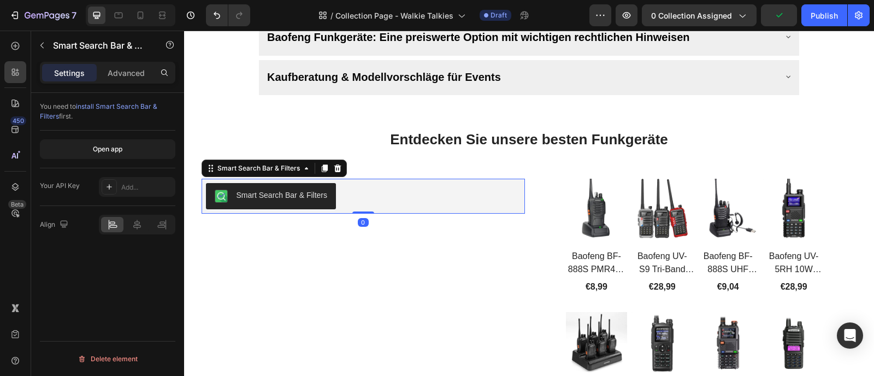
click at [314, 201] on div "Smart Search Bar & Filters" at bounding box center [282, 195] width 91 height 11
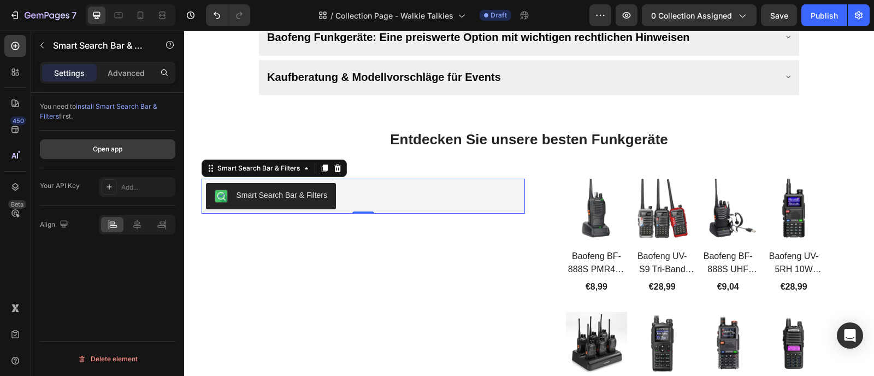
click at [141, 145] on button "Open app" at bounding box center [108, 149] width 136 height 20
click at [136, 174] on div "Your API Key Add..." at bounding box center [108, 187] width 136 height 38
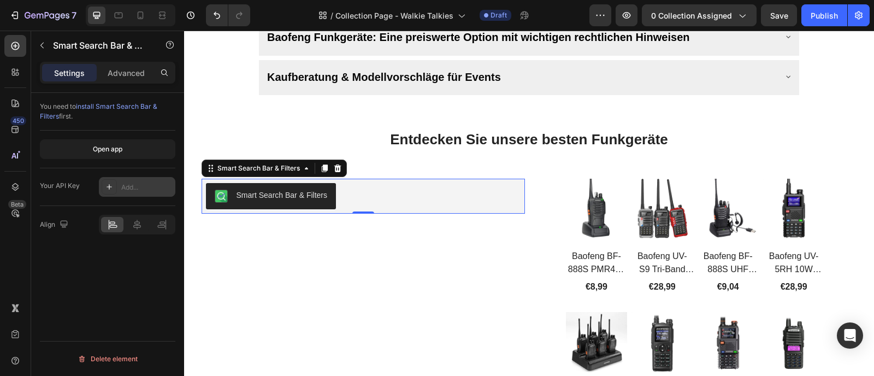
click at [134, 187] on div "Add..." at bounding box center [146, 188] width 51 height 10
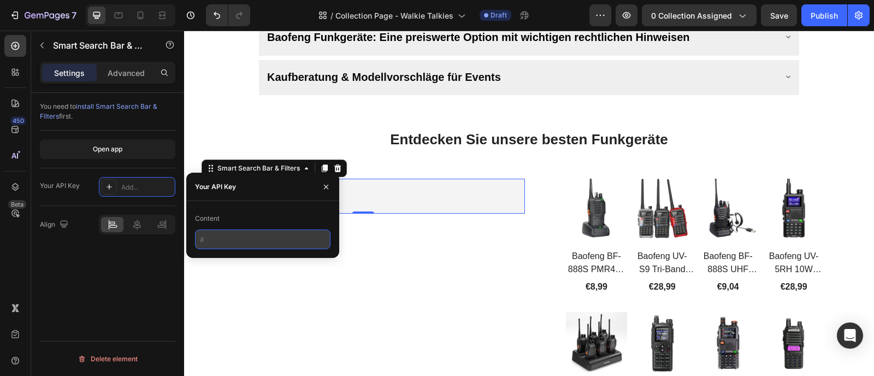
click at [216, 239] on input "text" at bounding box center [263, 240] width 136 height 20
paste input "9B1X2Y7S1w"
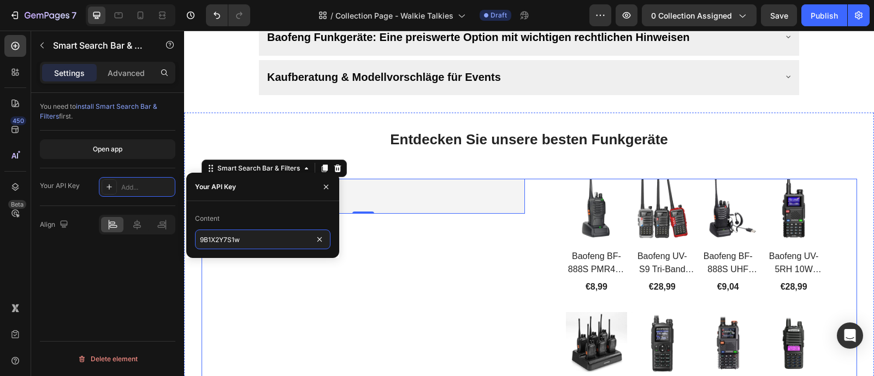
type input "9B1X2Y7S1w"
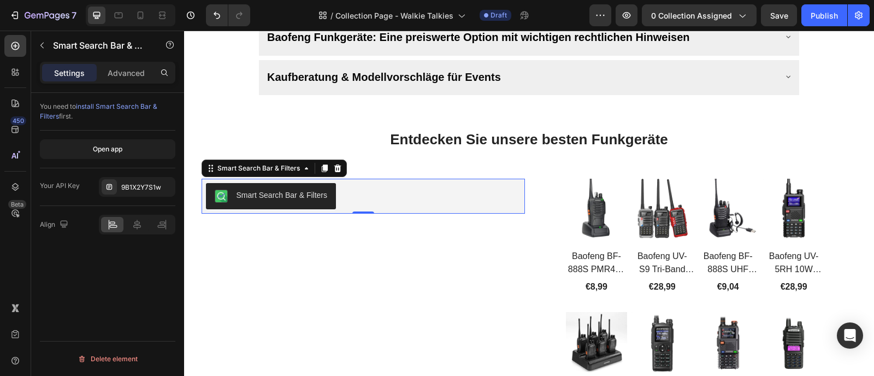
click at [78, 286] on div "You need to install Smart Search Bar & Filters first. Open app Your API Key 9B1…" at bounding box center [107, 250] width 153 height 314
click at [121, 108] on span "install Smart Search Bar & Filters" at bounding box center [99, 111] width 118 height 18
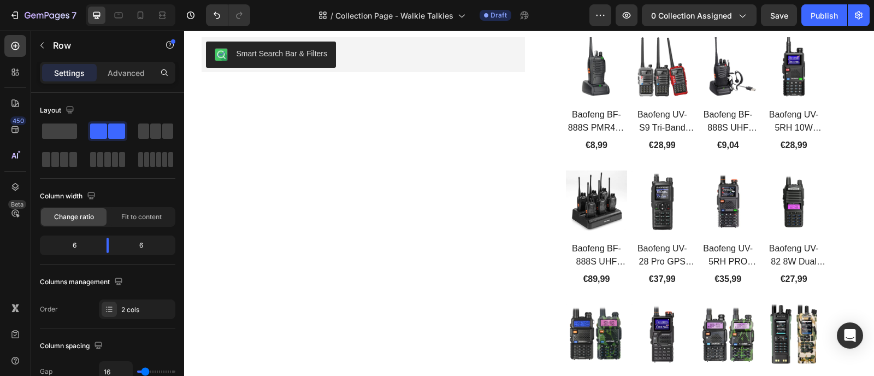
scroll to position [734, 0]
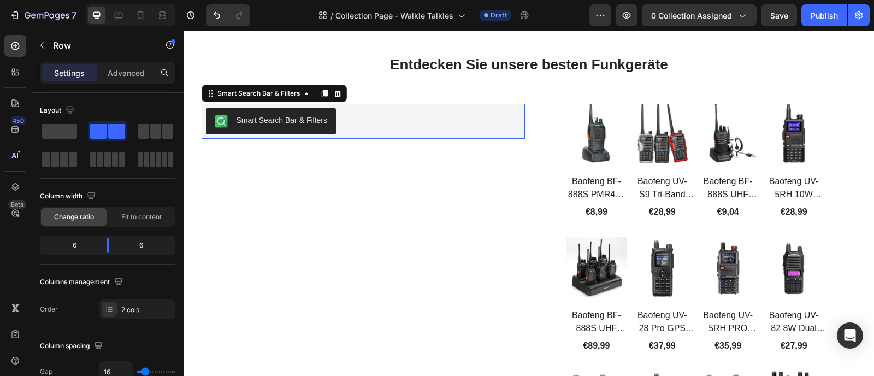
click at [386, 137] on div "Smart Search Bar & Filters" at bounding box center [364, 121] width 324 height 35
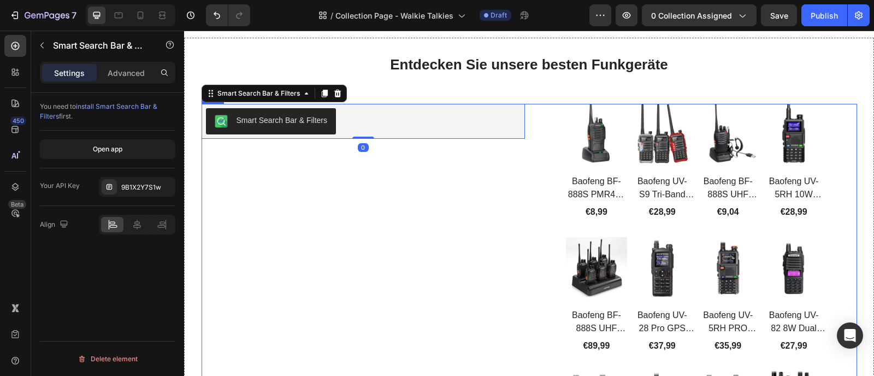
click at [383, 128] on div "Smart Search Bar & Filters" at bounding box center [363, 121] width 315 height 26
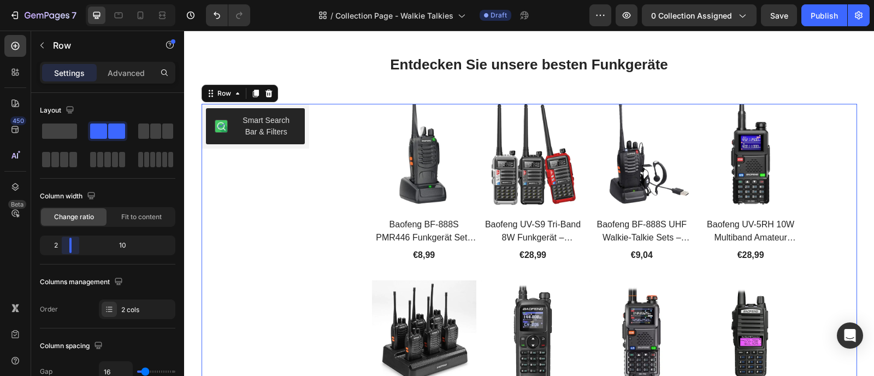
drag, startPoint x: 107, startPoint y: 238, endPoint x: 67, endPoint y: 240, distance: 39.4
click at [67, 0] on body "7 Version history / Collection Page - Walkie Talkies Draft Preview 0 collection…" at bounding box center [437, 0] width 874 height 0
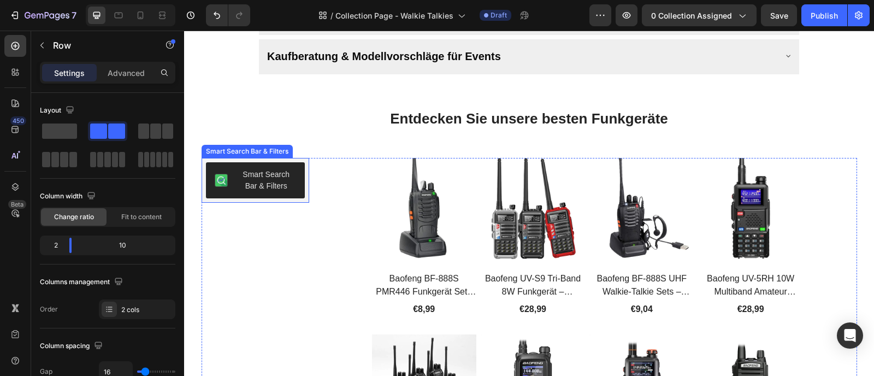
scroll to position [697, 0]
